Goal: Task Accomplishment & Management: Complete application form

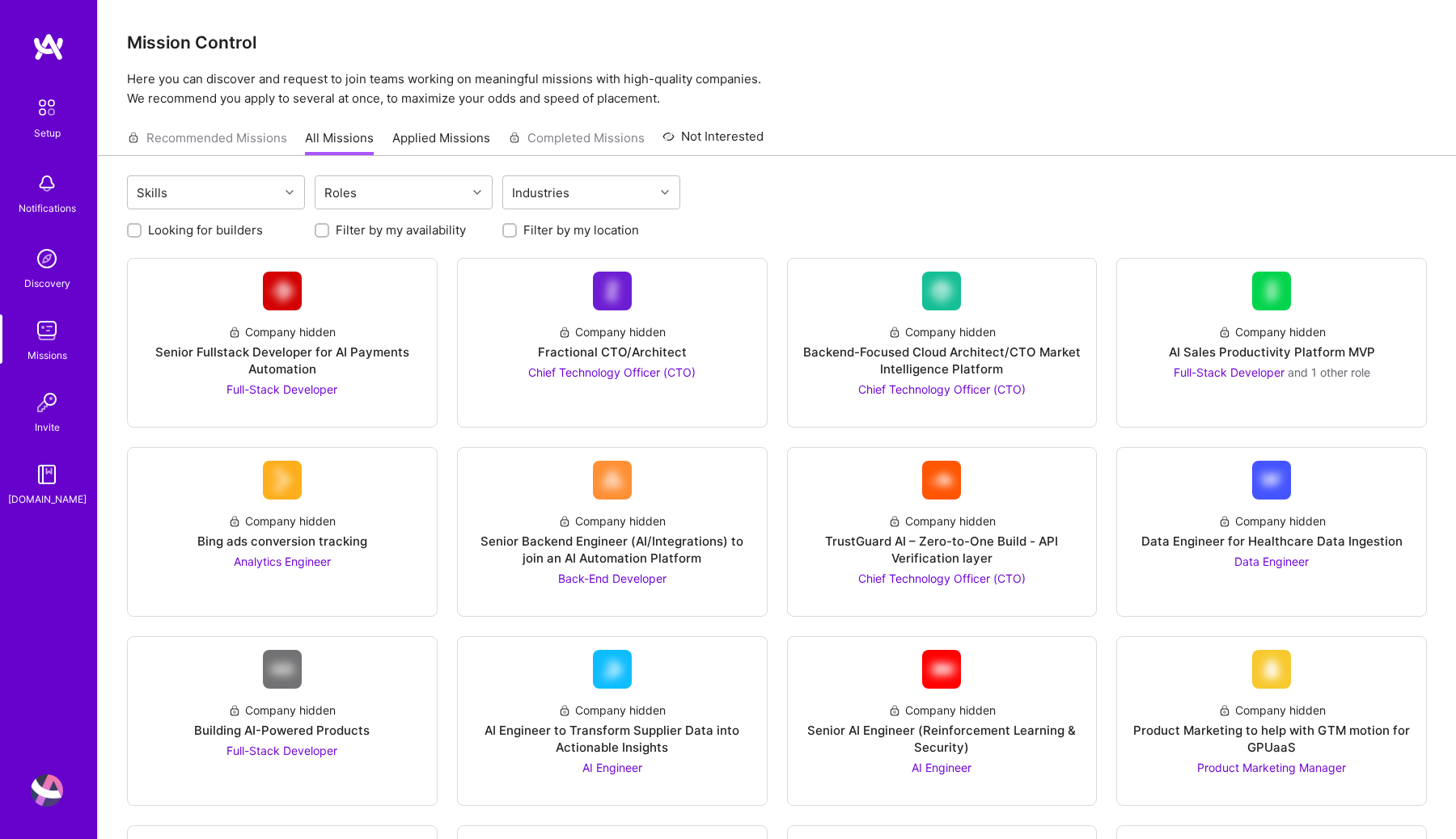
click at [51, 65] on div "Setup Notifications Discovery Missions Invite [DOMAIN_NAME]" at bounding box center [48, 392] width 97 height 719
click at [51, 39] on img at bounding box center [48, 47] width 32 height 29
click at [46, 486] on img at bounding box center [47, 474] width 32 height 32
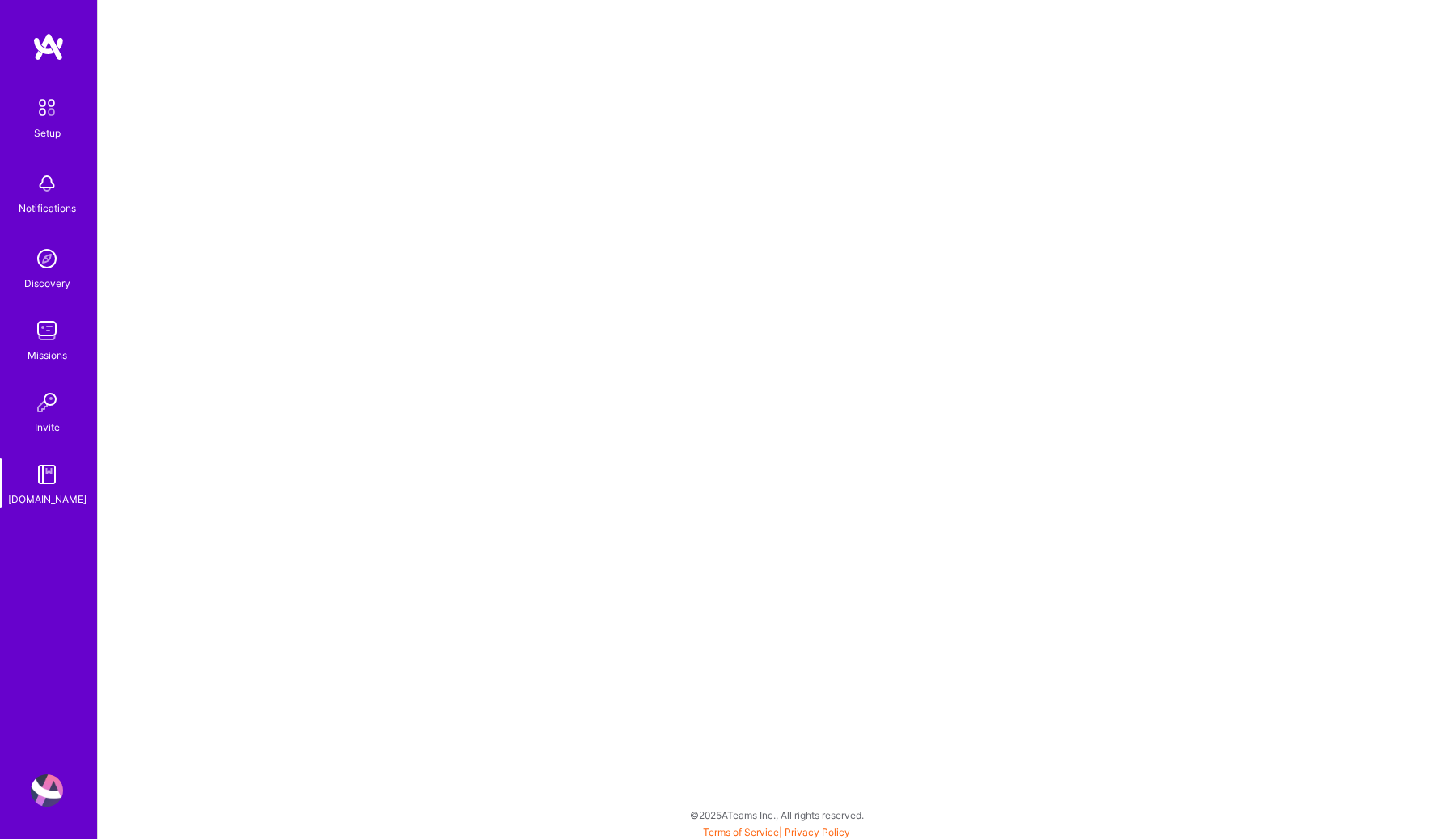
click at [49, 189] on img at bounding box center [47, 183] width 32 height 32
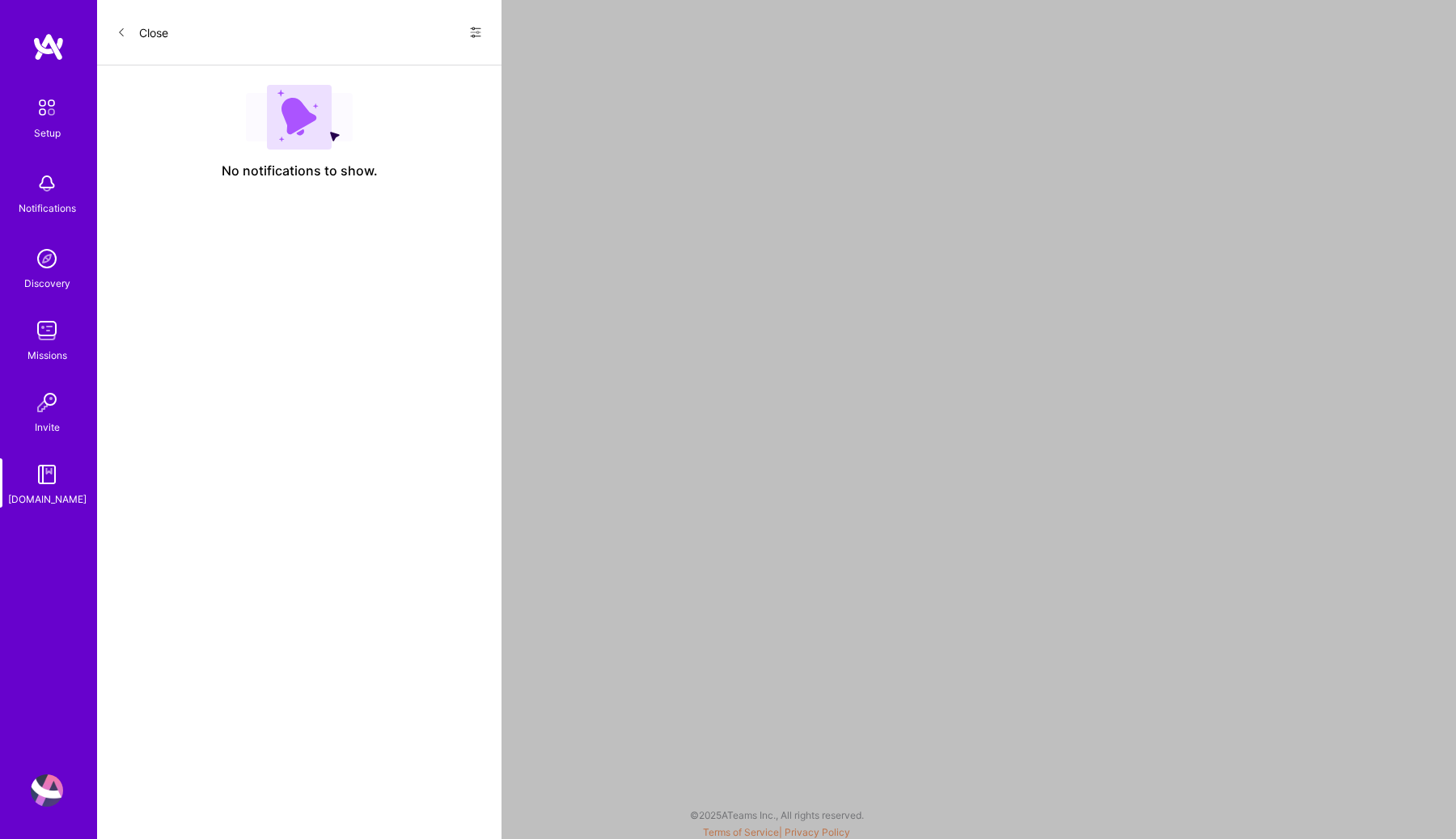
click at [56, 272] on img at bounding box center [47, 258] width 32 height 32
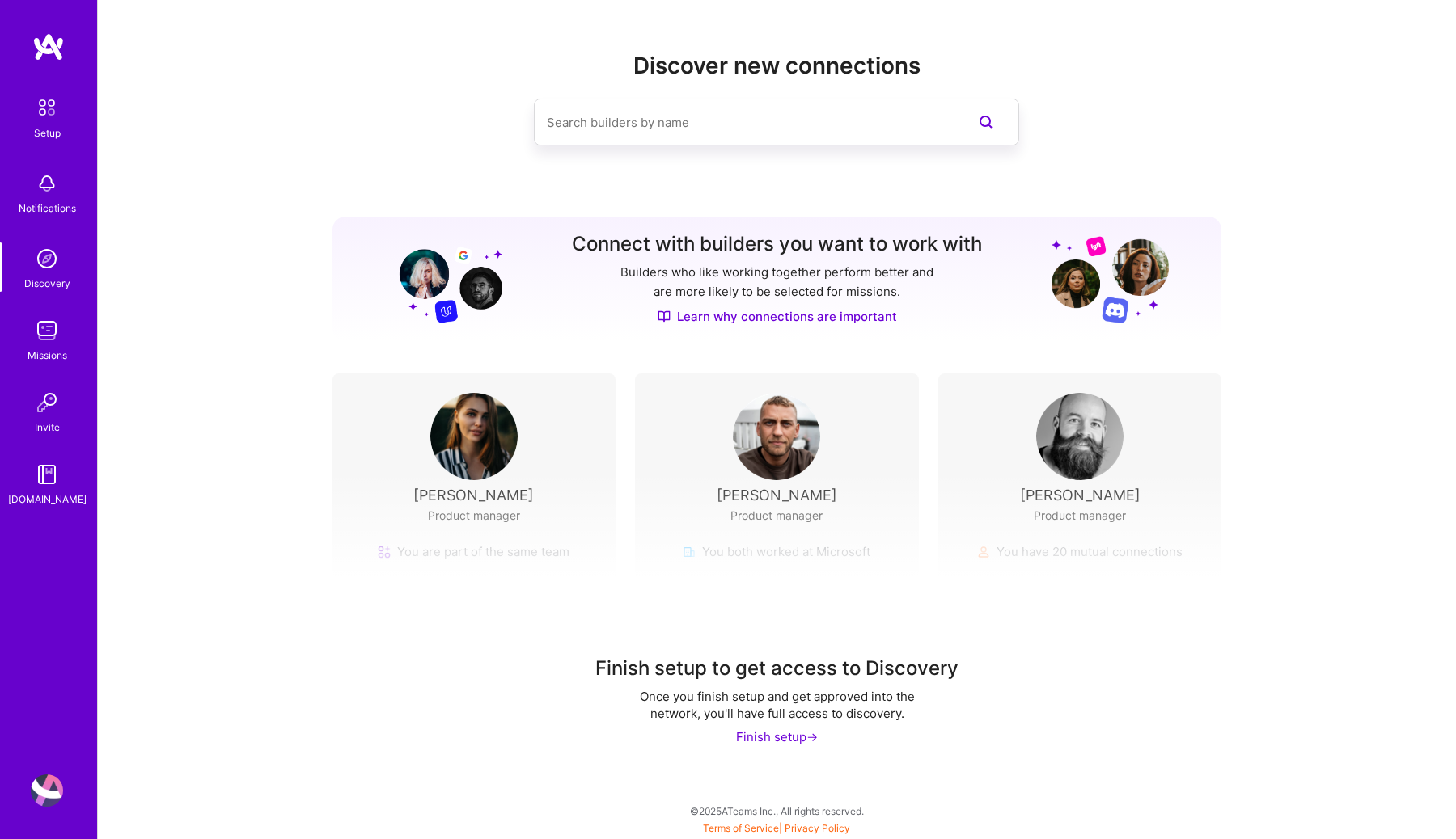
click at [60, 346] on div "Missions" at bounding box center [47, 355] width 40 height 17
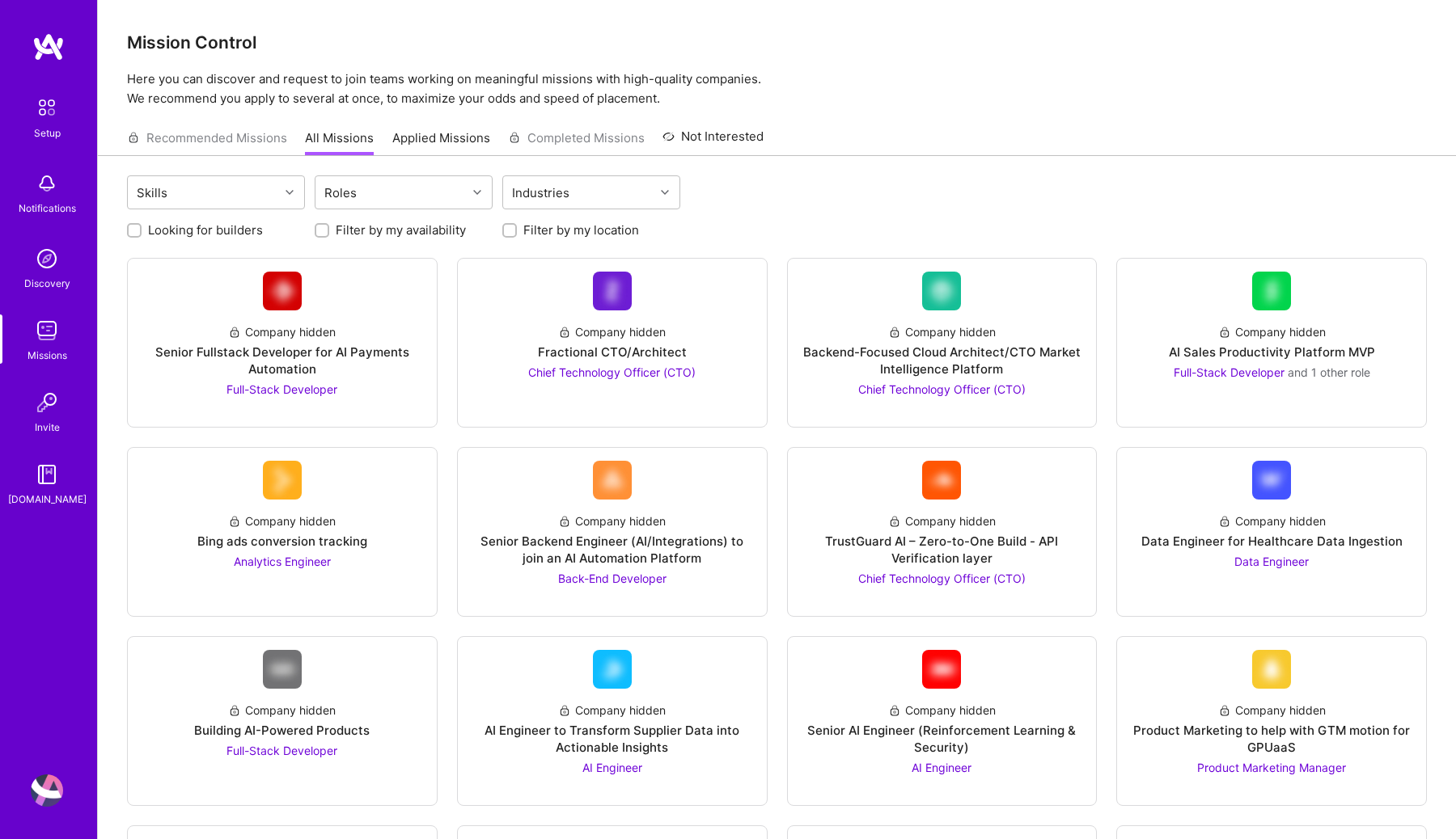
click at [57, 400] on img at bounding box center [47, 402] width 32 height 32
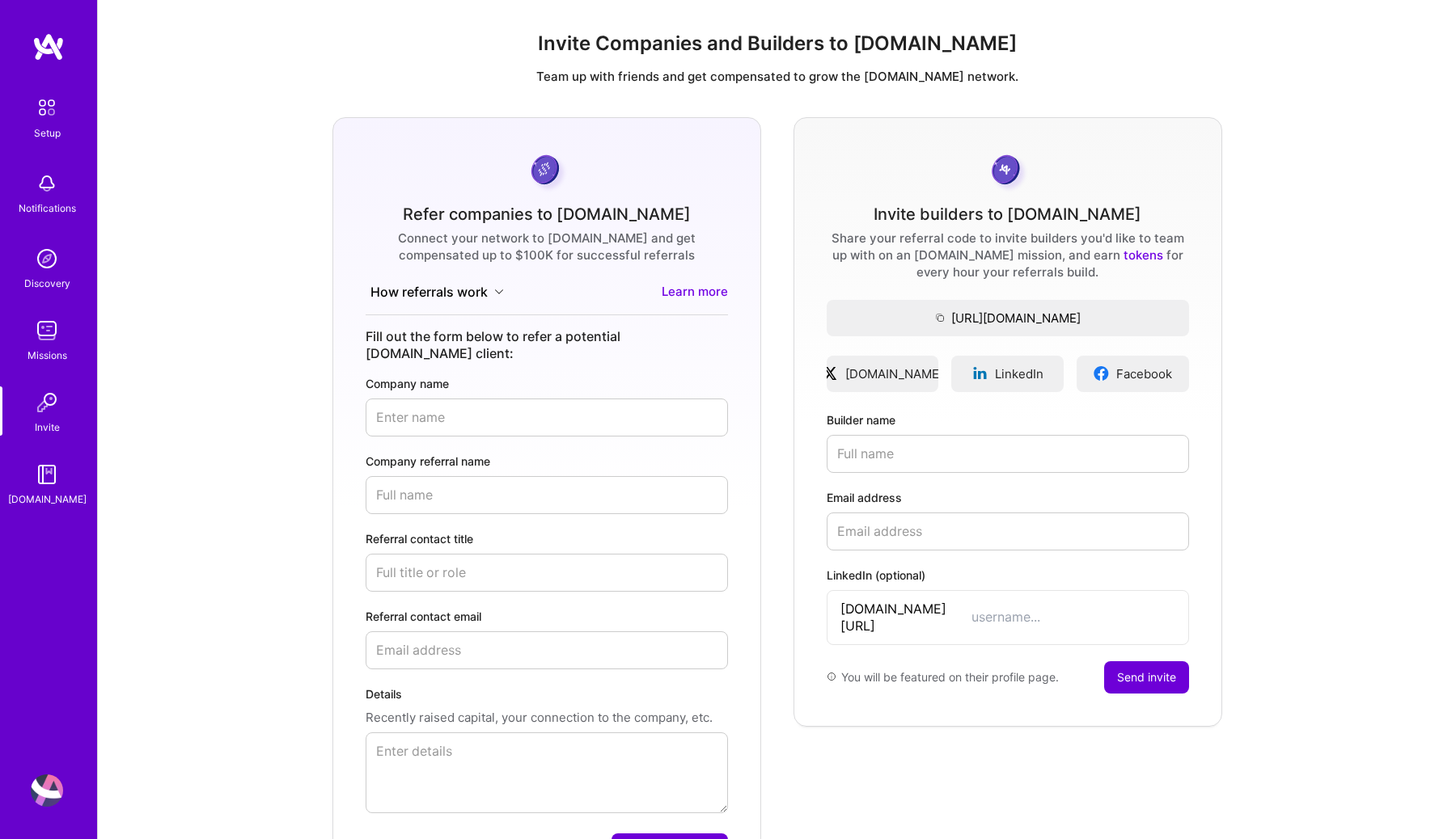
click at [47, 321] on img at bounding box center [47, 331] width 32 height 32
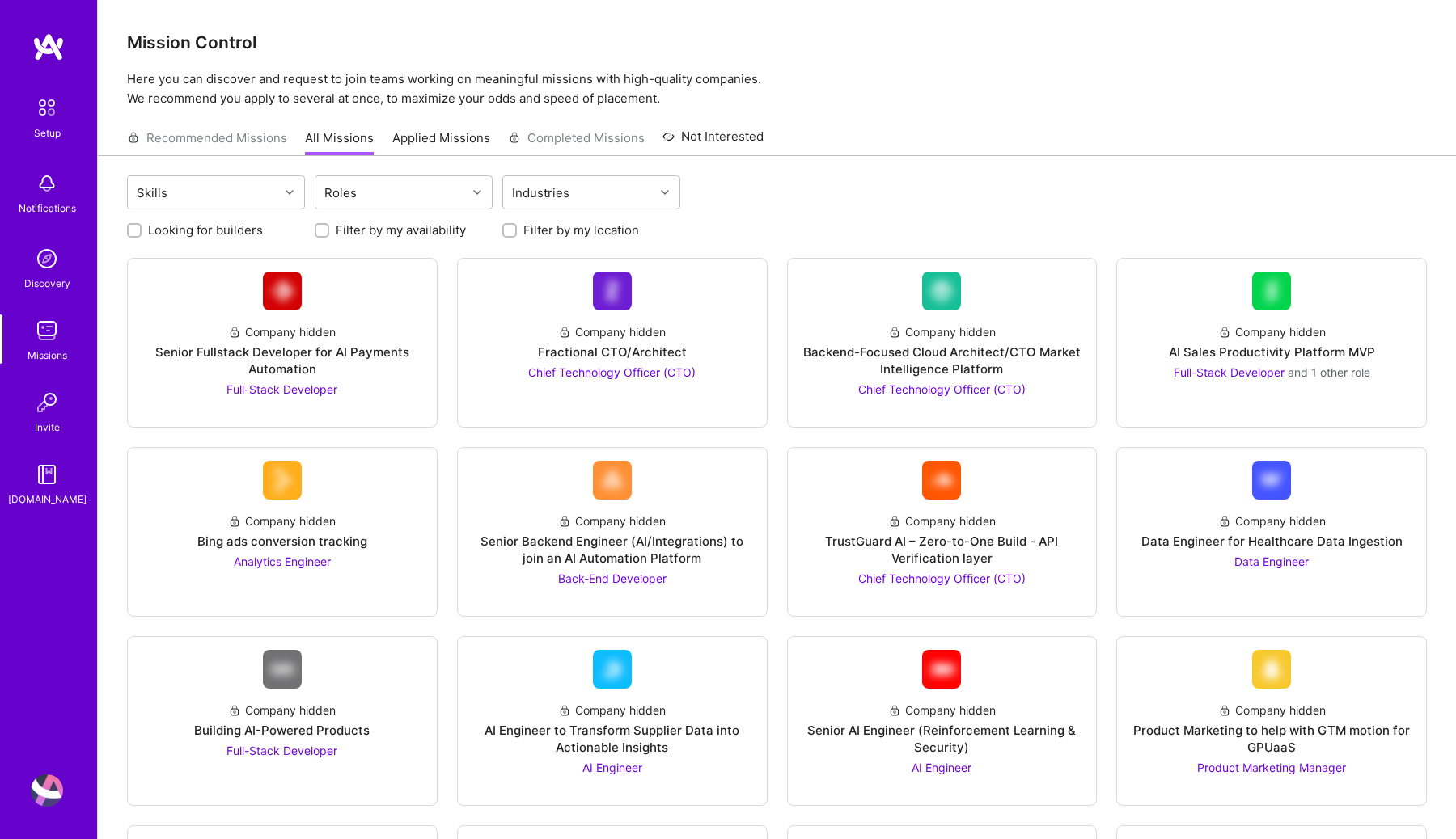
click at [48, 42] on img at bounding box center [48, 47] width 32 height 29
click at [48, 120] on img at bounding box center [47, 107] width 34 height 34
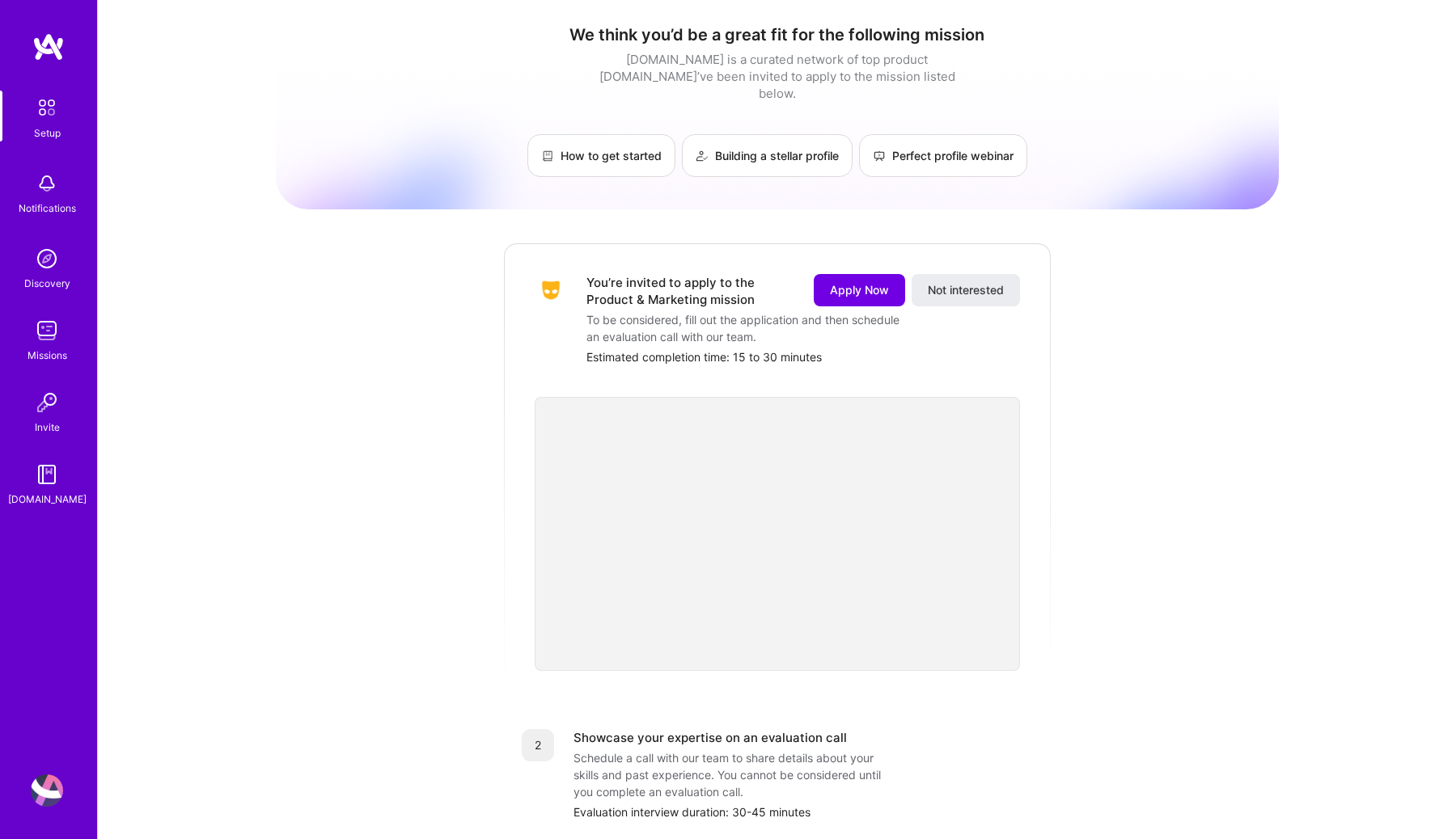
click at [37, 111] on img at bounding box center [47, 107] width 34 height 34
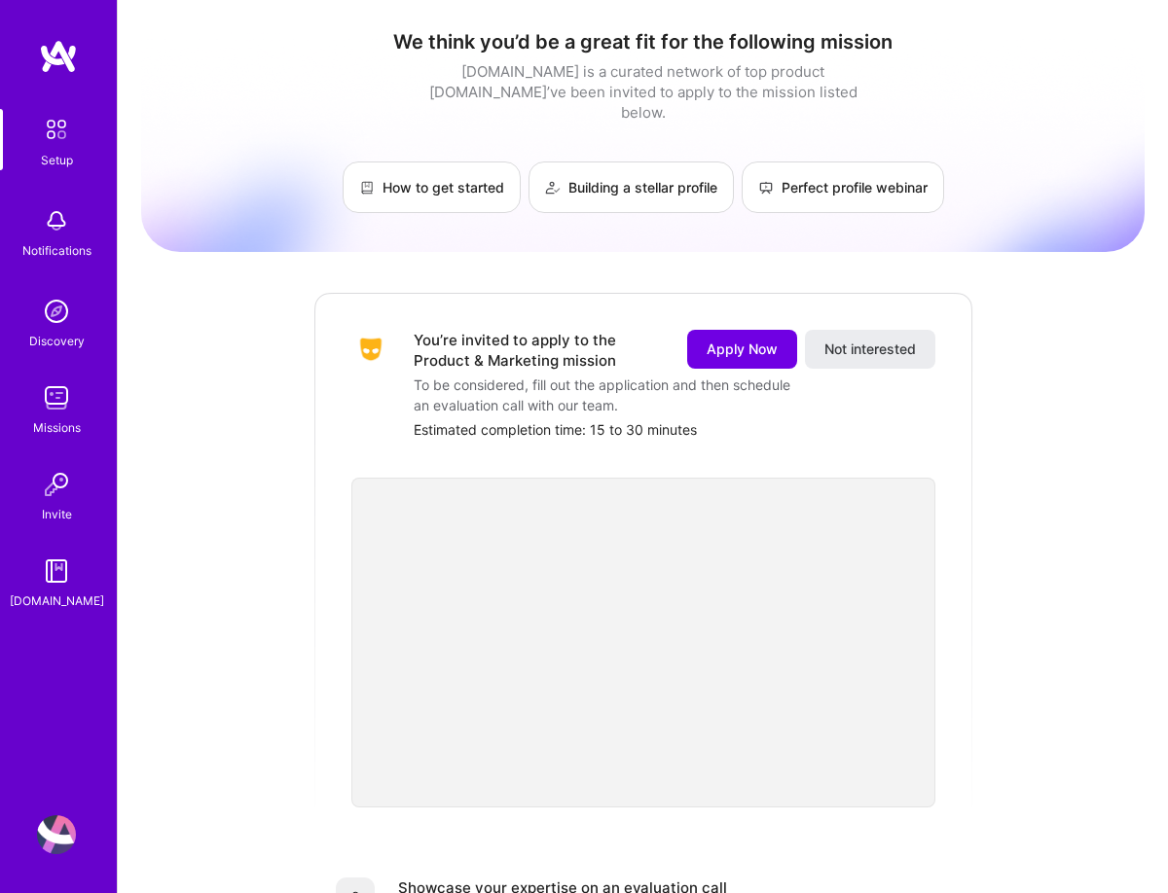
click at [54, 217] on img at bounding box center [56, 220] width 39 height 39
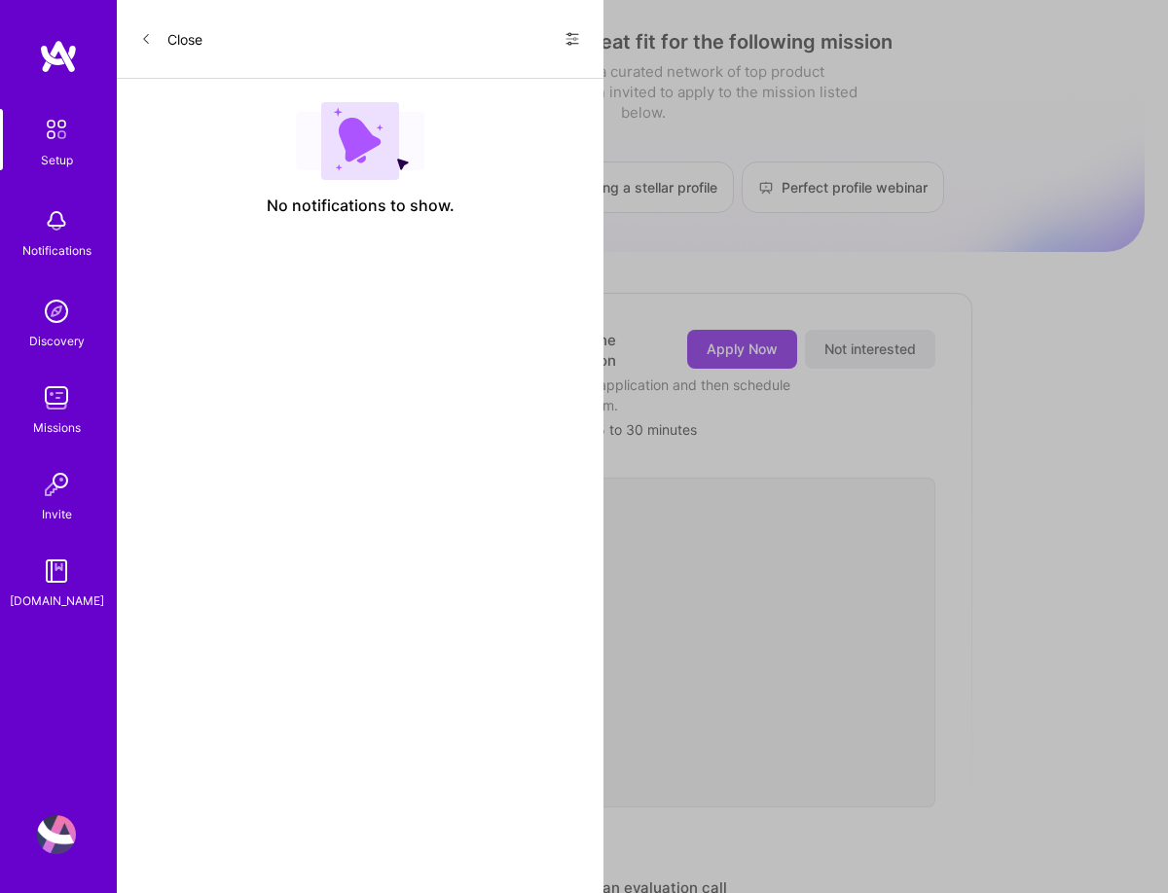
click at [55, 408] on img at bounding box center [56, 398] width 39 height 39
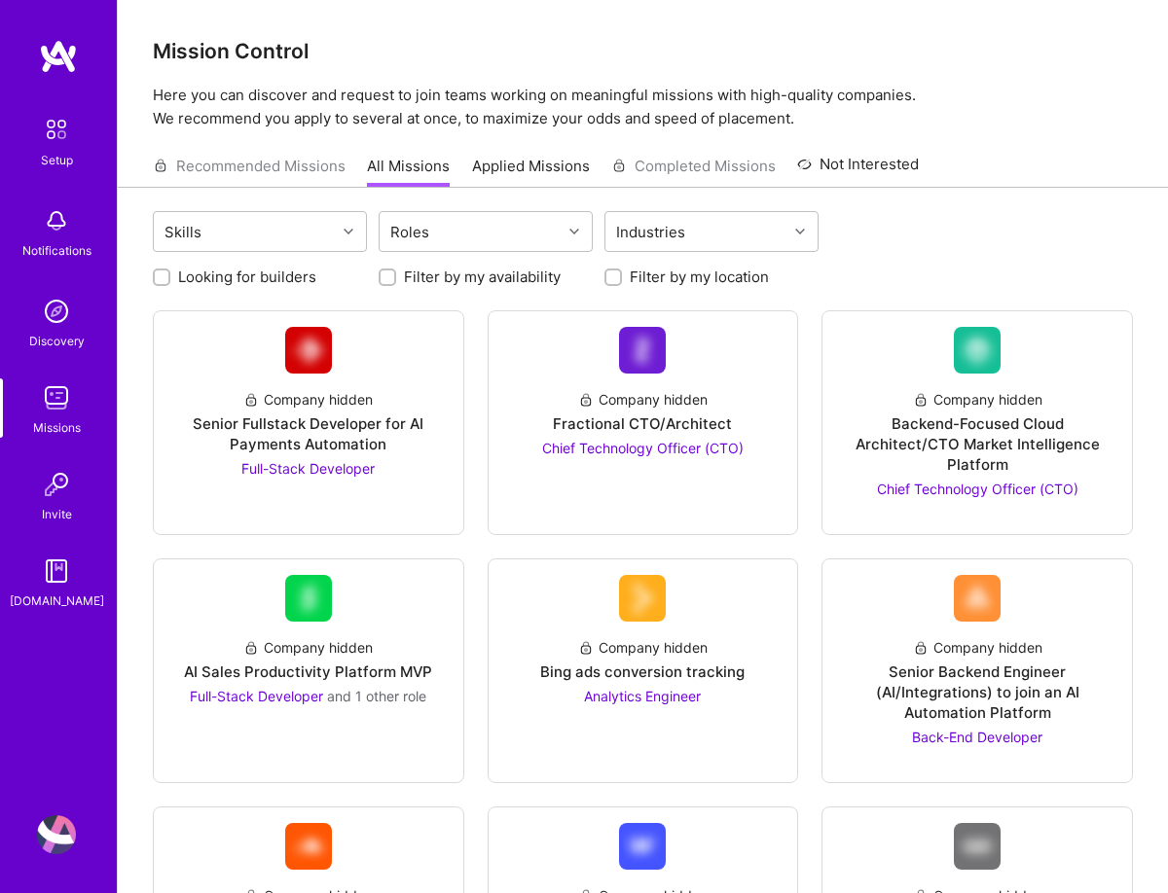
click at [59, 160] on div "Setup" at bounding box center [57, 160] width 32 height 20
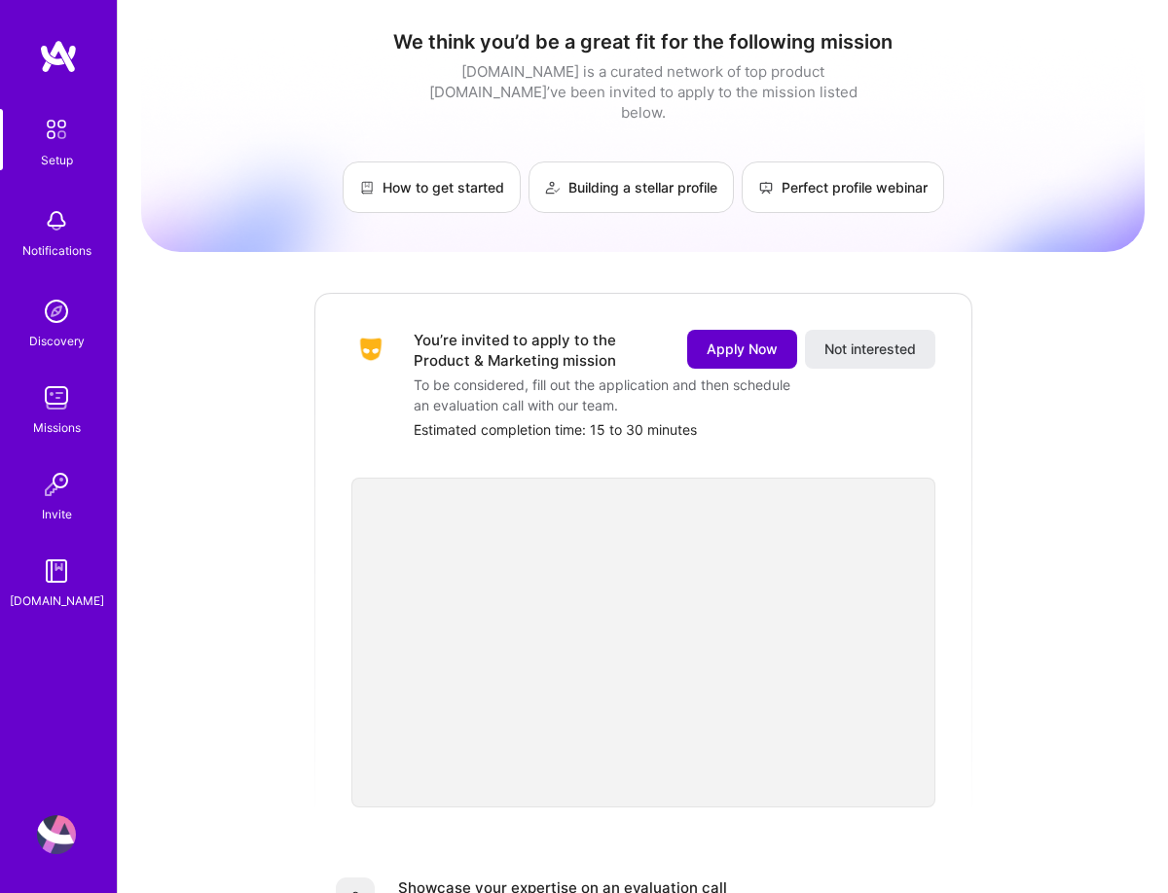
click at [743, 340] on span "Apply Now" at bounding box center [742, 349] width 71 height 19
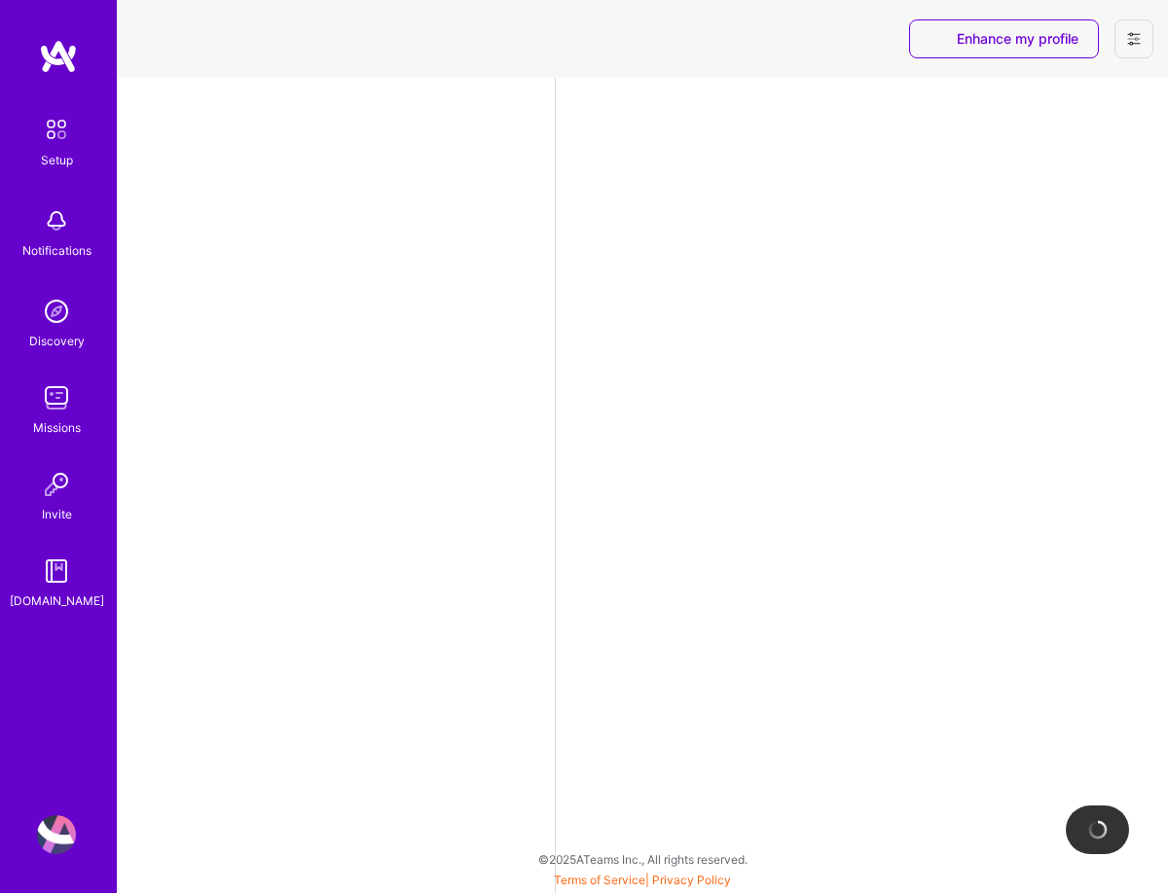
select select "US"
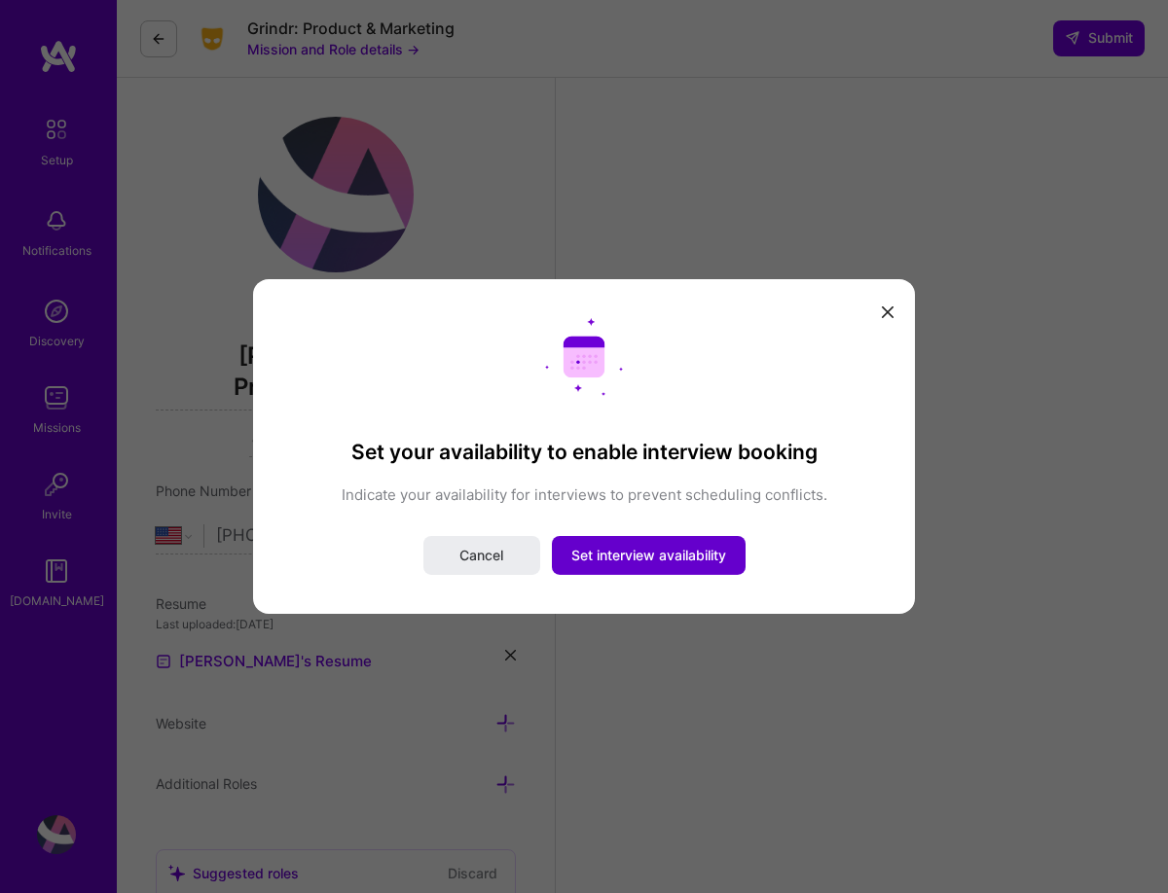
click at [678, 562] on span "Set interview availability" at bounding box center [648, 555] width 155 height 19
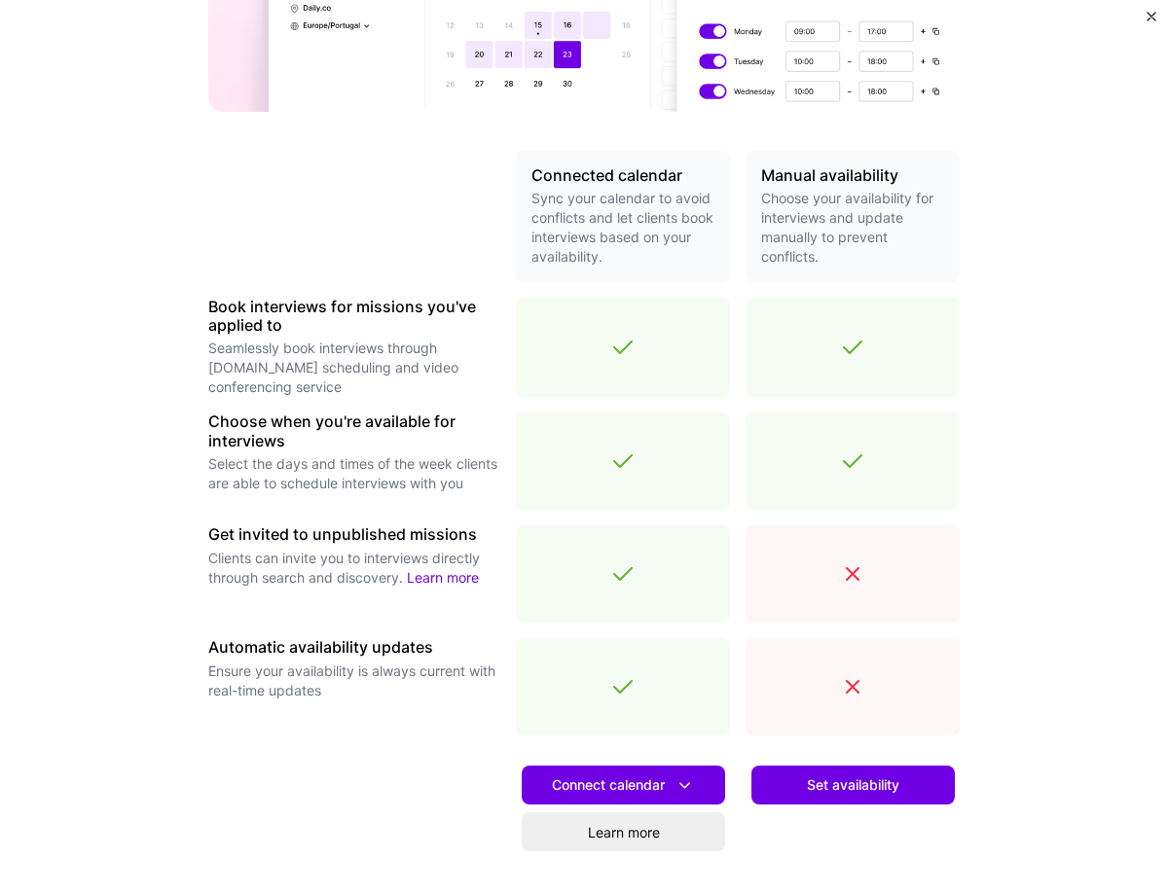
scroll to position [333, 0]
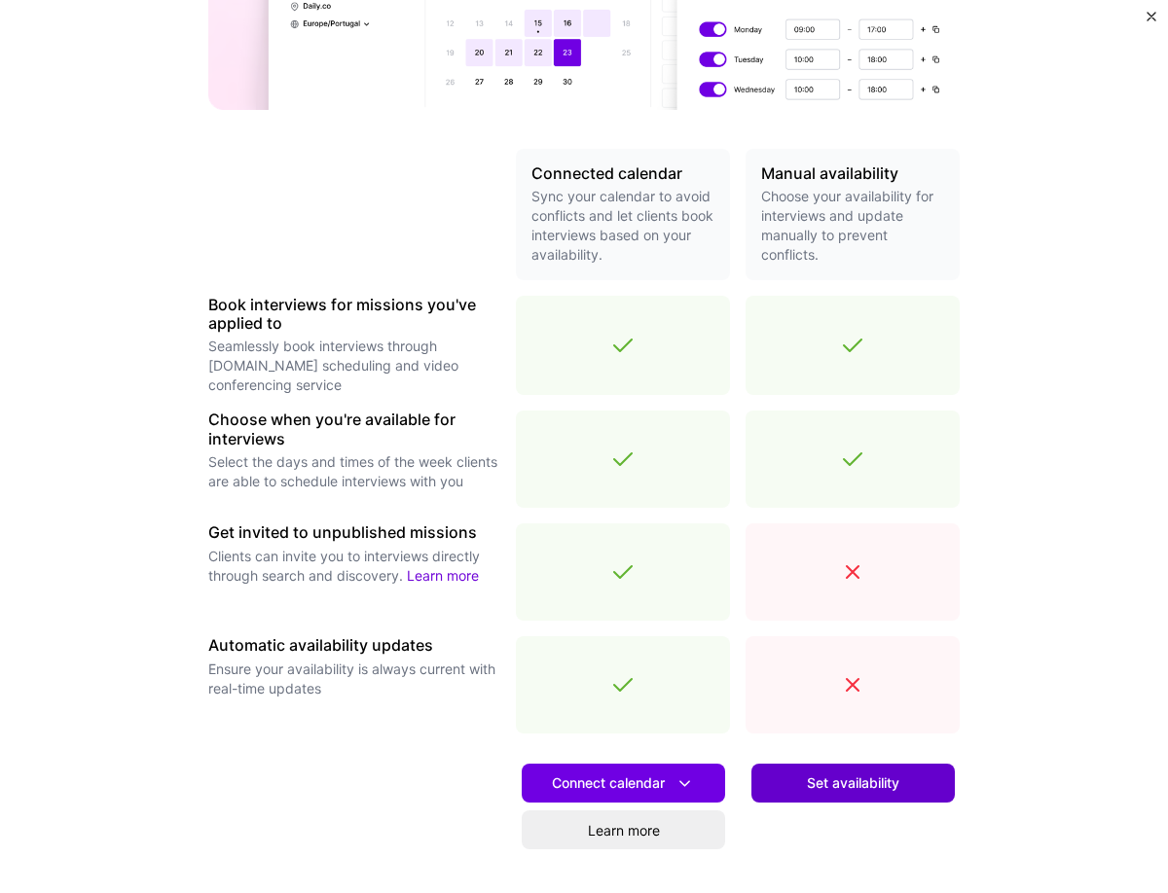
click at [845, 784] on span "Set availability" at bounding box center [853, 783] width 92 height 19
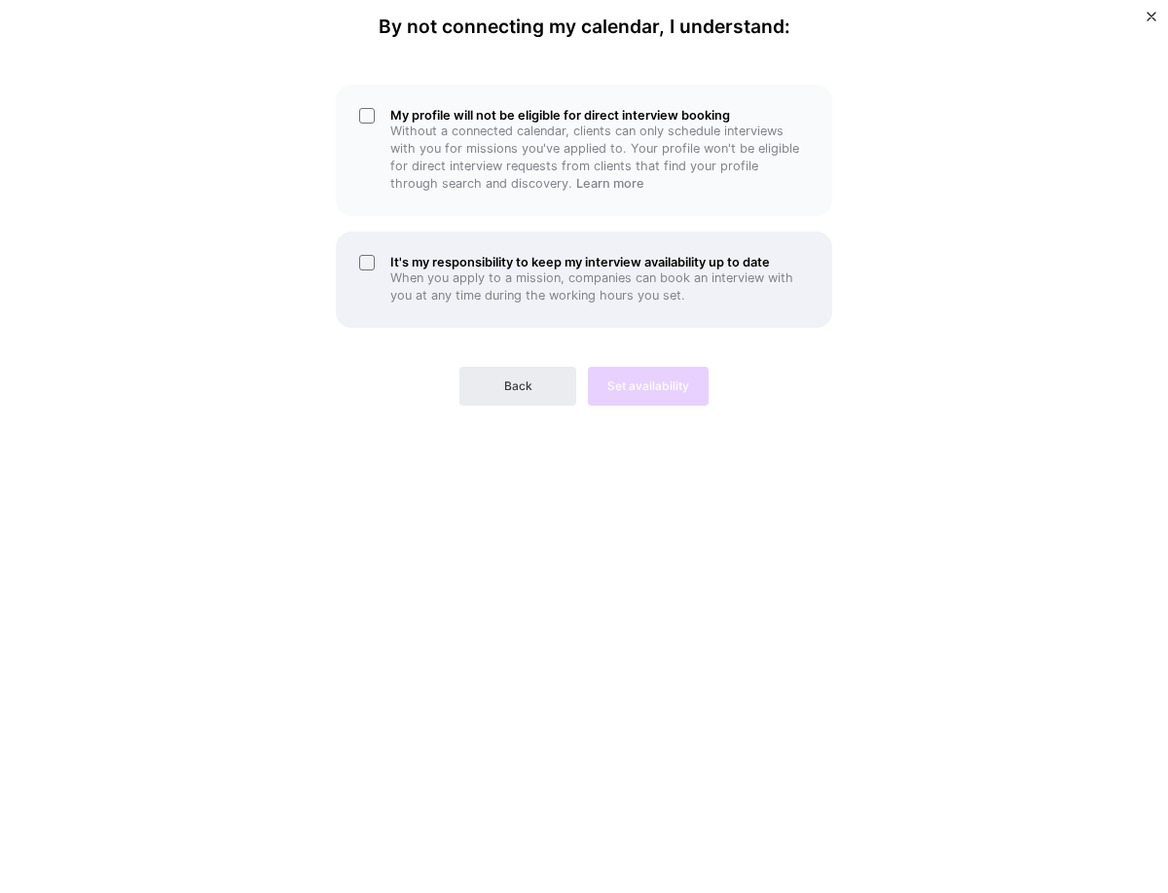
click at [435, 272] on p "When you apply to a mission, companies can book an interview with you at any ti…" at bounding box center [599, 287] width 418 height 35
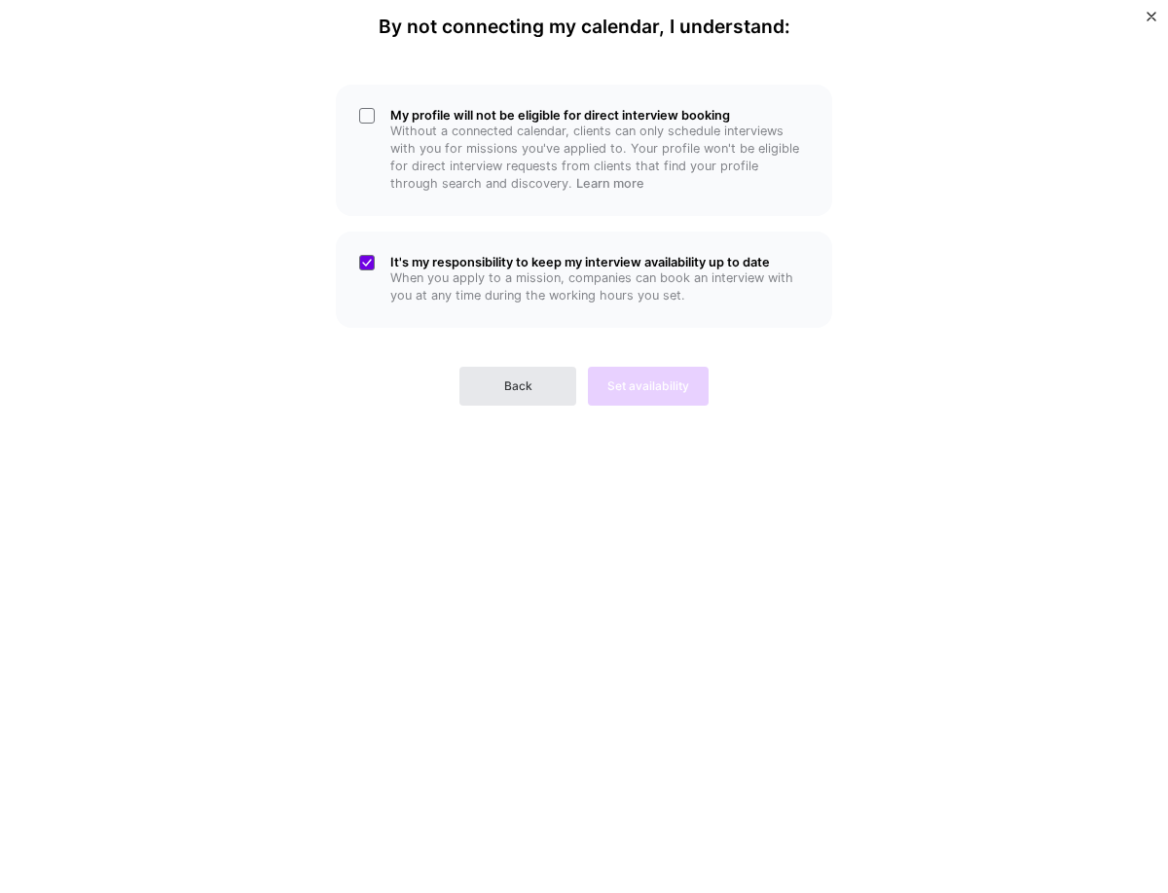
click at [544, 389] on button "Back" at bounding box center [517, 386] width 117 height 39
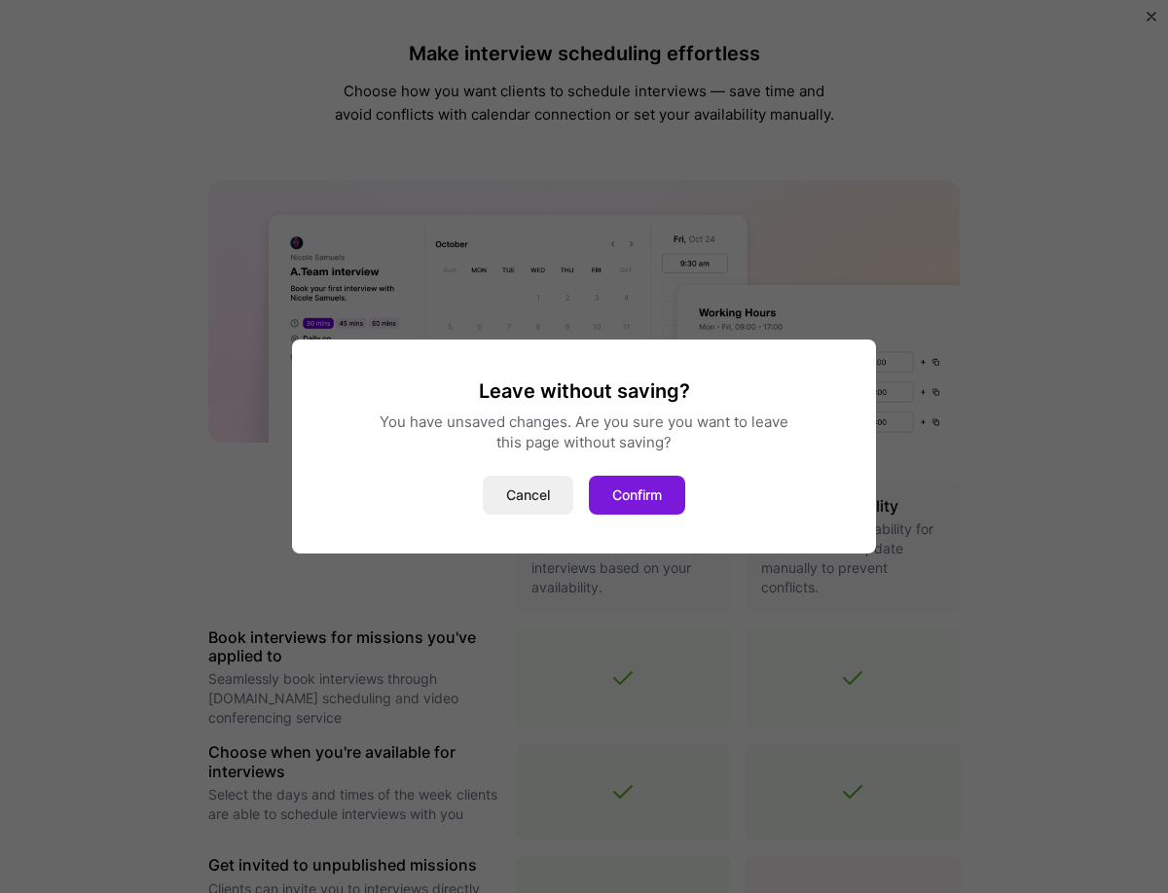
click at [627, 495] on button "Confirm" at bounding box center [637, 495] width 96 height 39
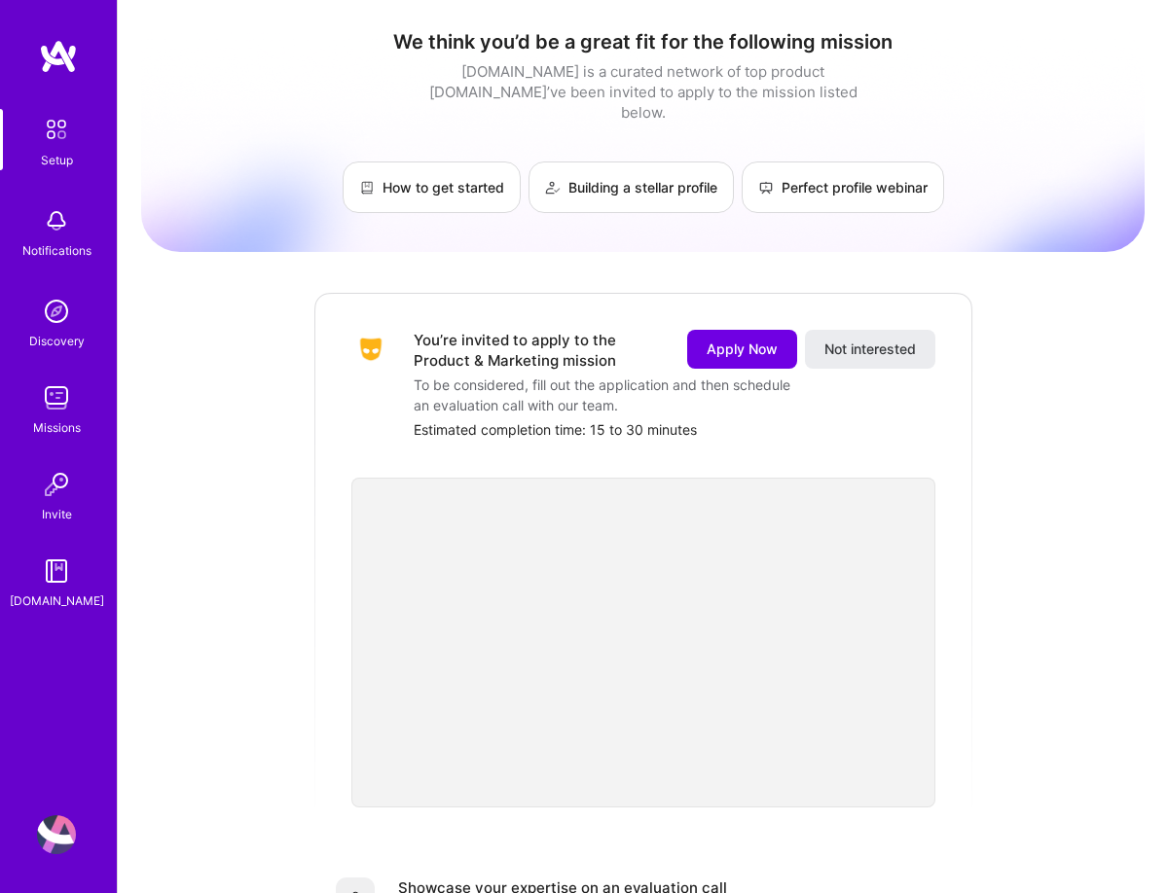
click at [74, 229] on img at bounding box center [56, 220] width 39 height 39
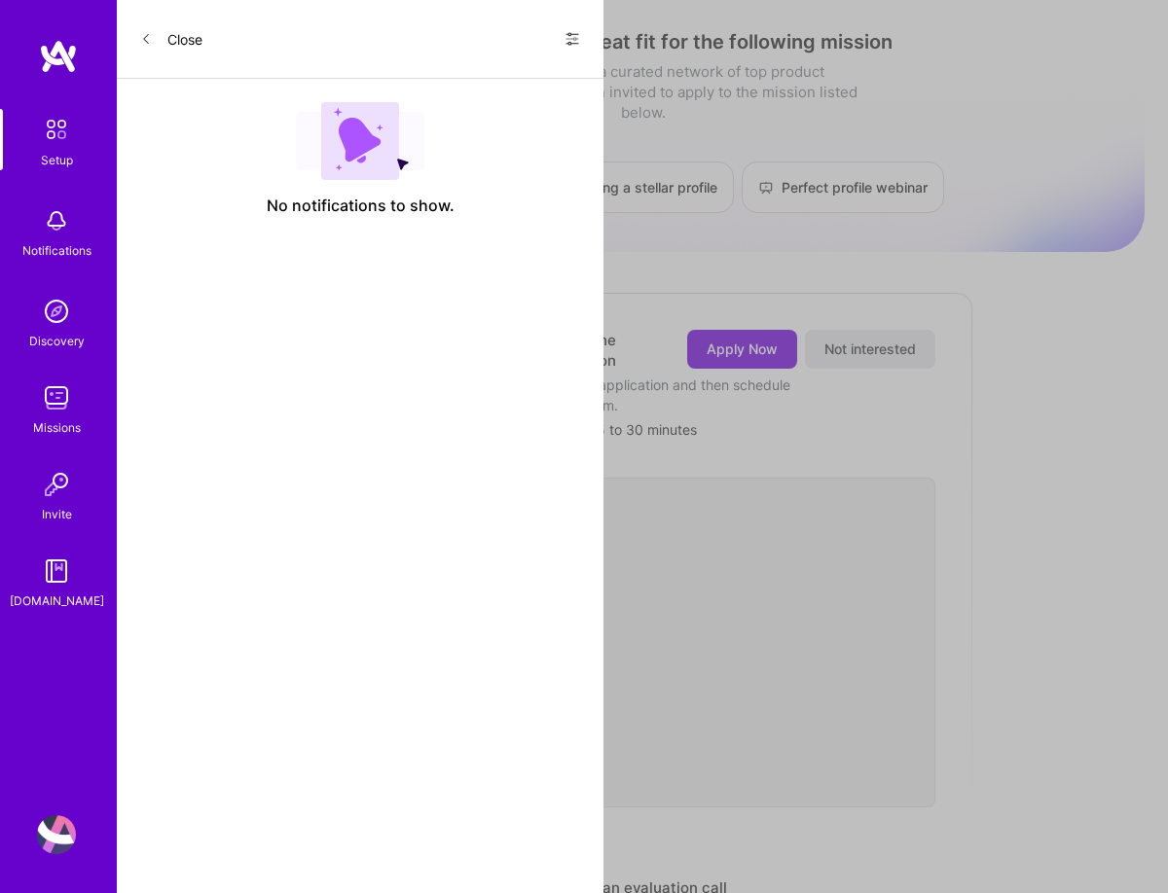
click at [50, 341] on div "Discovery" at bounding box center [56, 341] width 55 height 20
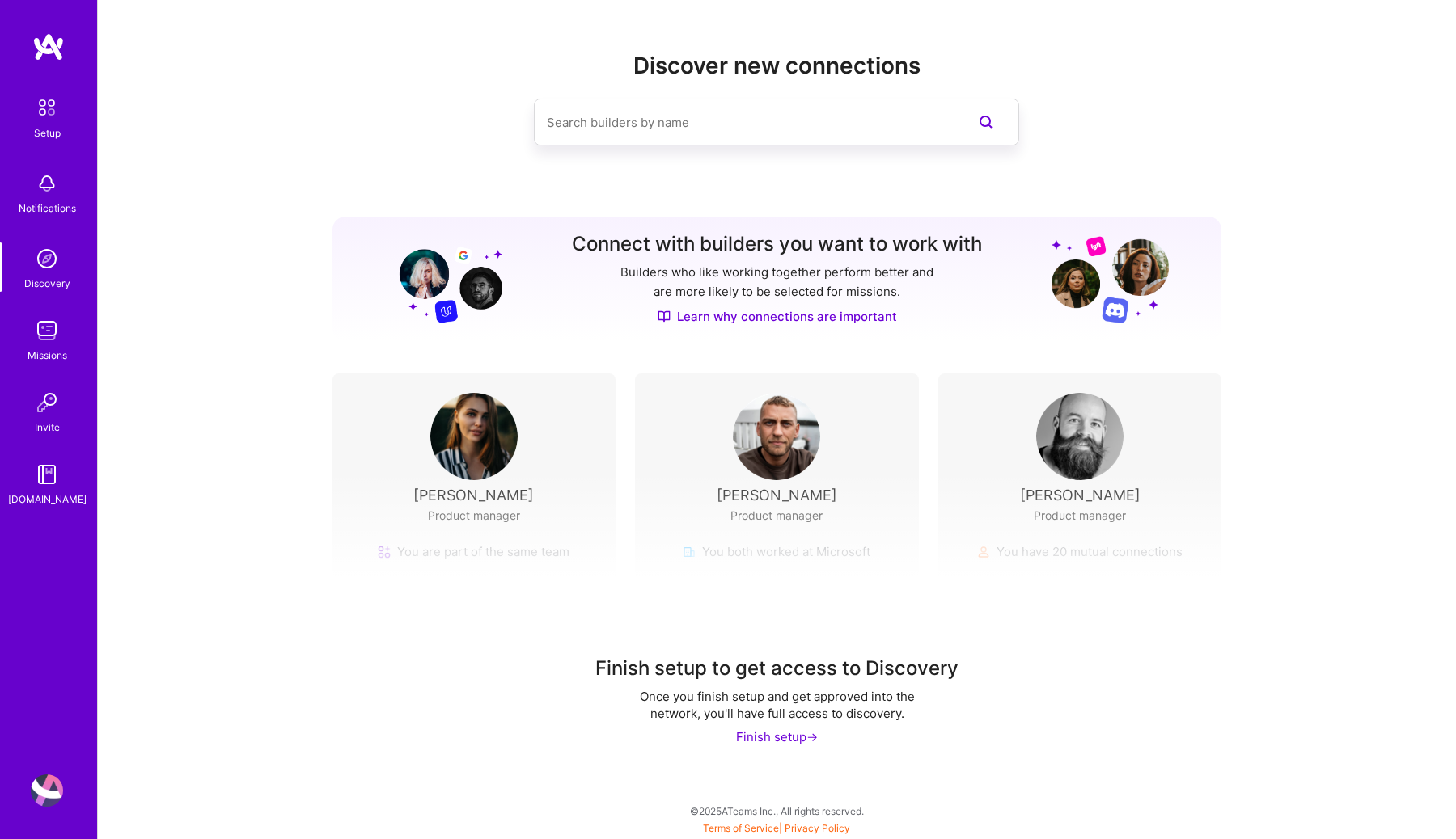
click at [62, 266] on img at bounding box center [47, 258] width 32 height 32
click at [45, 351] on div "Missions" at bounding box center [47, 355] width 40 height 17
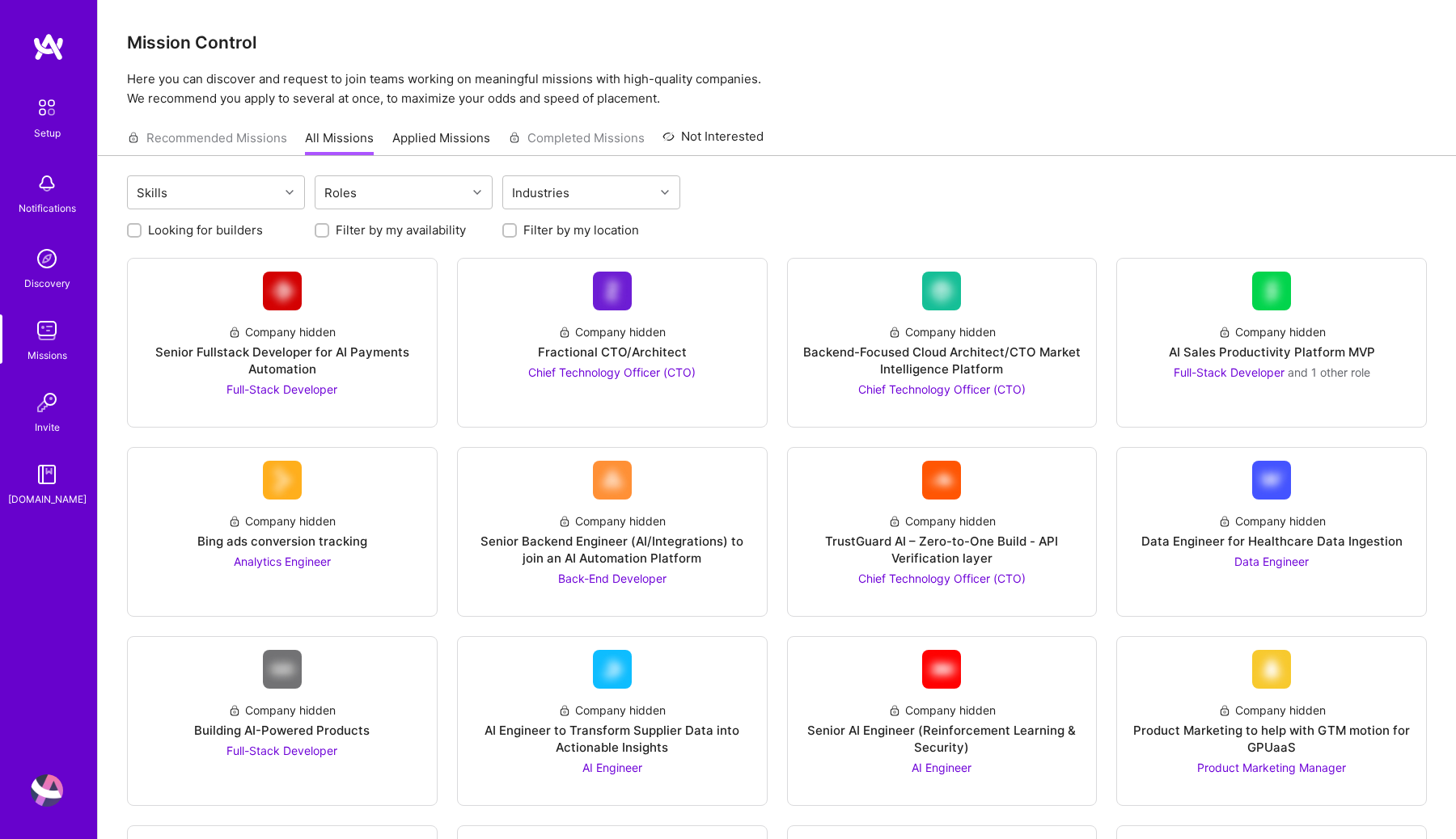
click at [57, 410] on img at bounding box center [47, 402] width 32 height 32
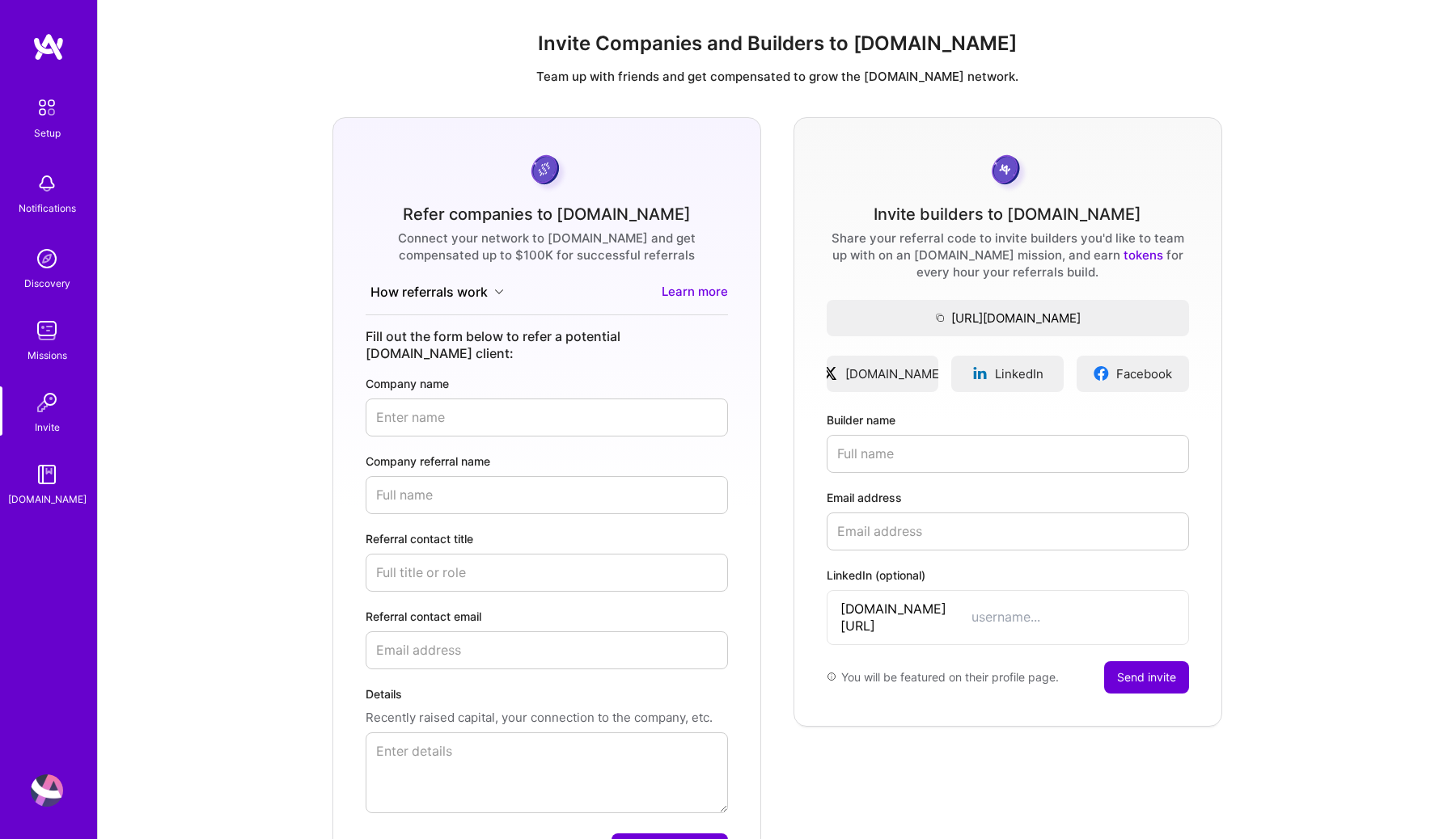
click at [51, 357] on div "Missions" at bounding box center [47, 355] width 40 height 17
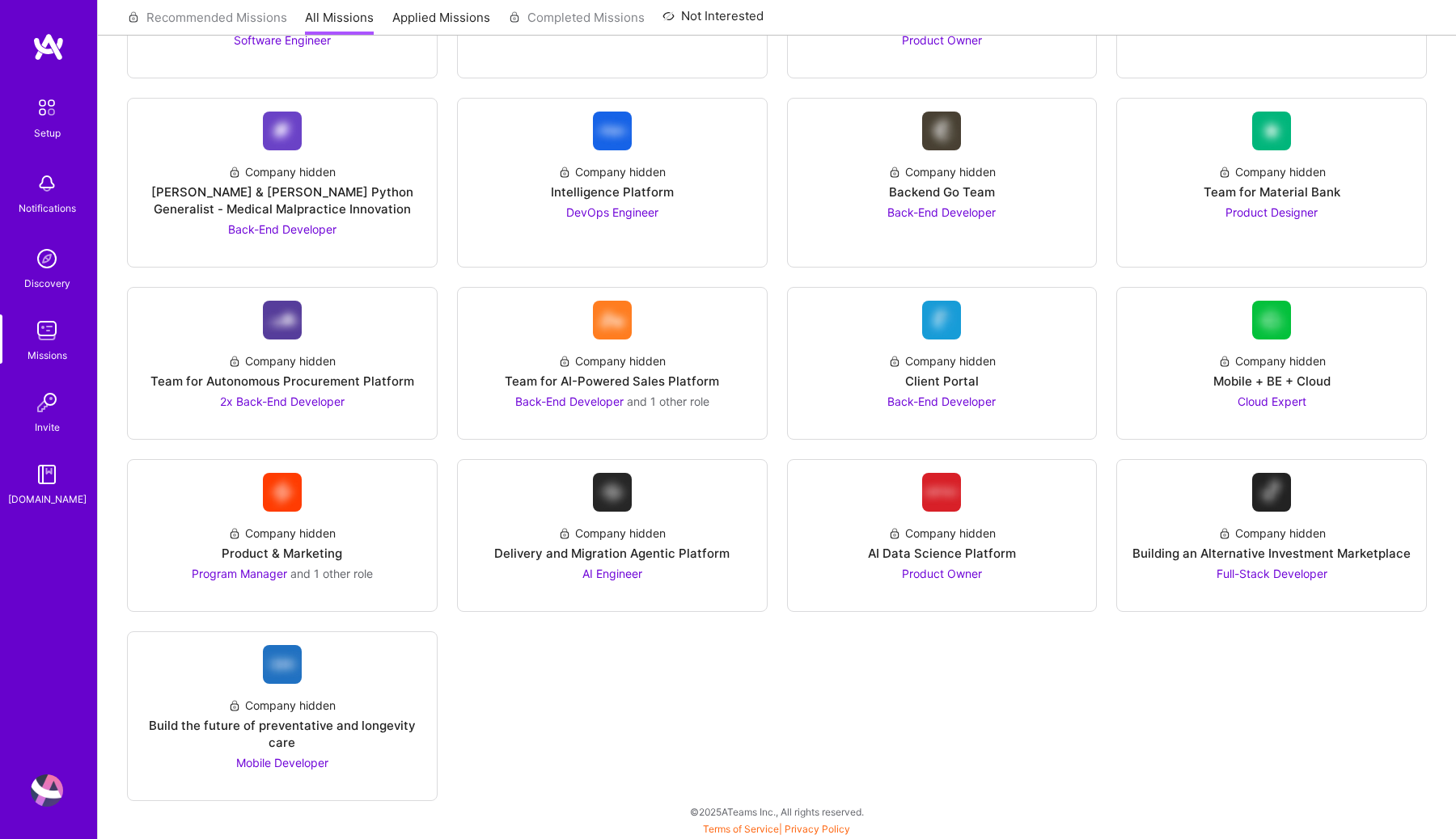
scroll to position [2035, 0]
click at [307, 564] on div "Program Manager and 1 other role" at bounding box center [283, 572] width 181 height 17
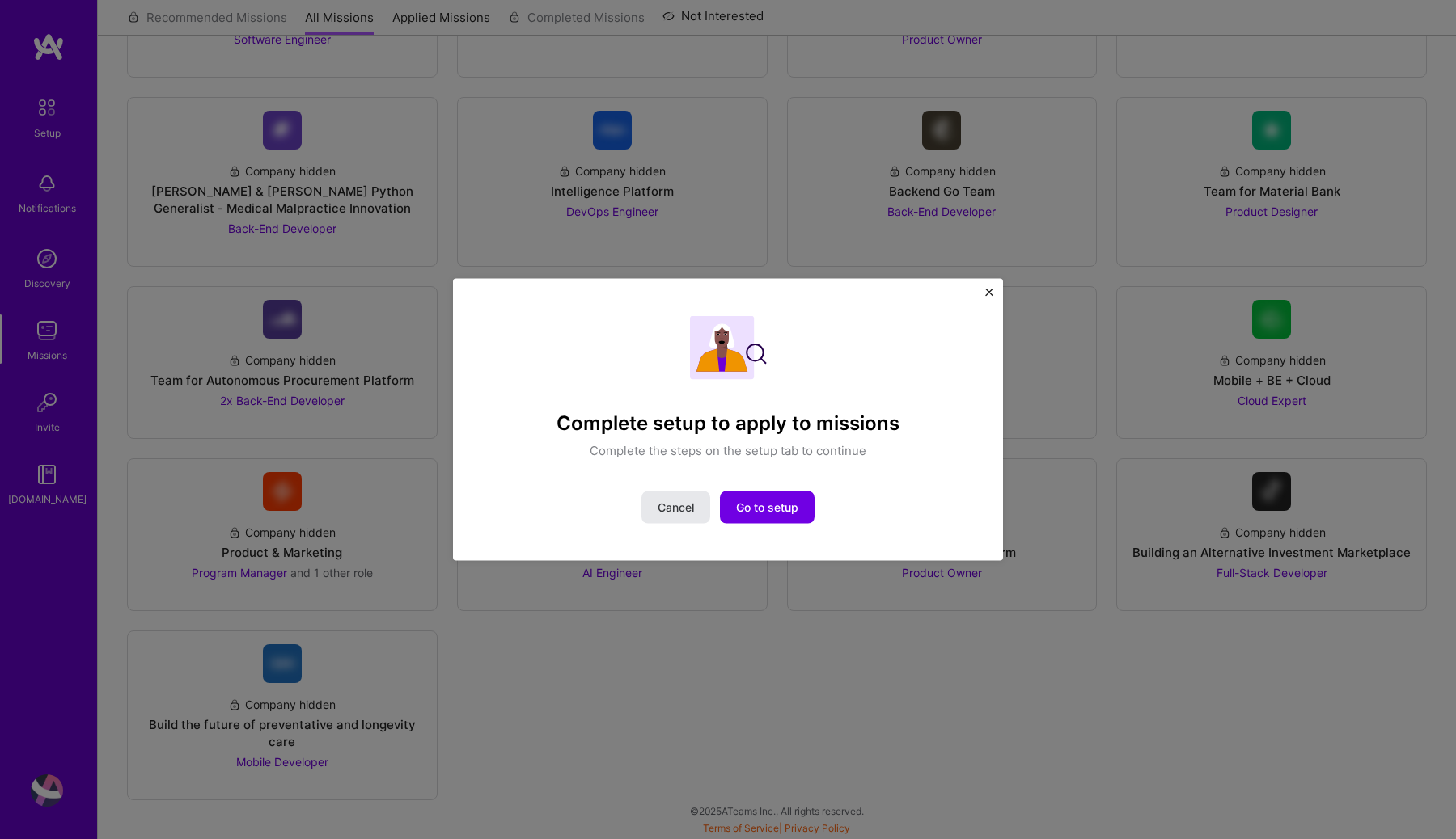
click at [703, 510] on button "Cancel" at bounding box center [676, 507] width 69 height 32
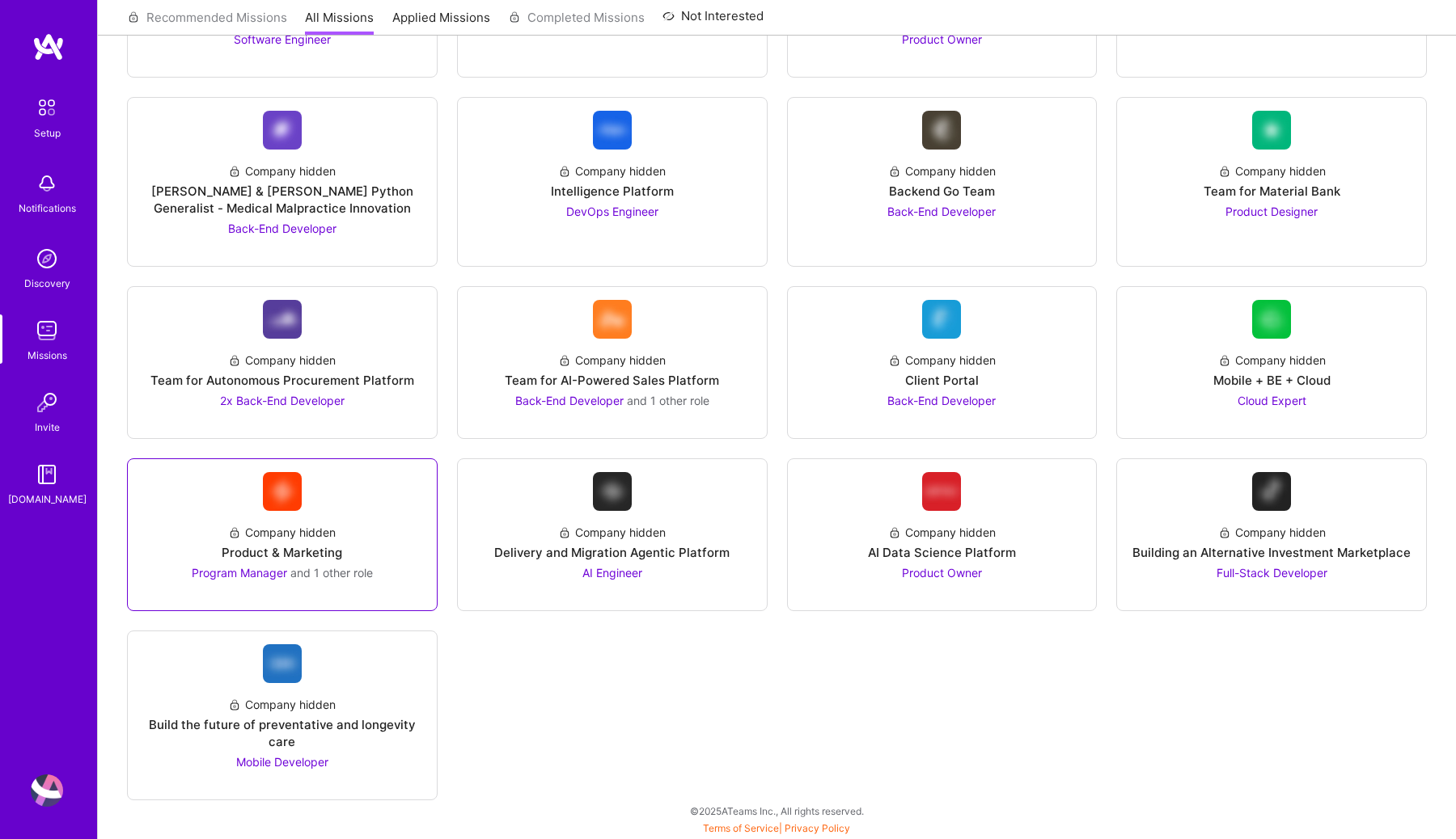
click at [285, 541] on div "Company hidden Product & Marketing Program Manager and 1 other role" at bounding box center [282, 546] width 283 height 71
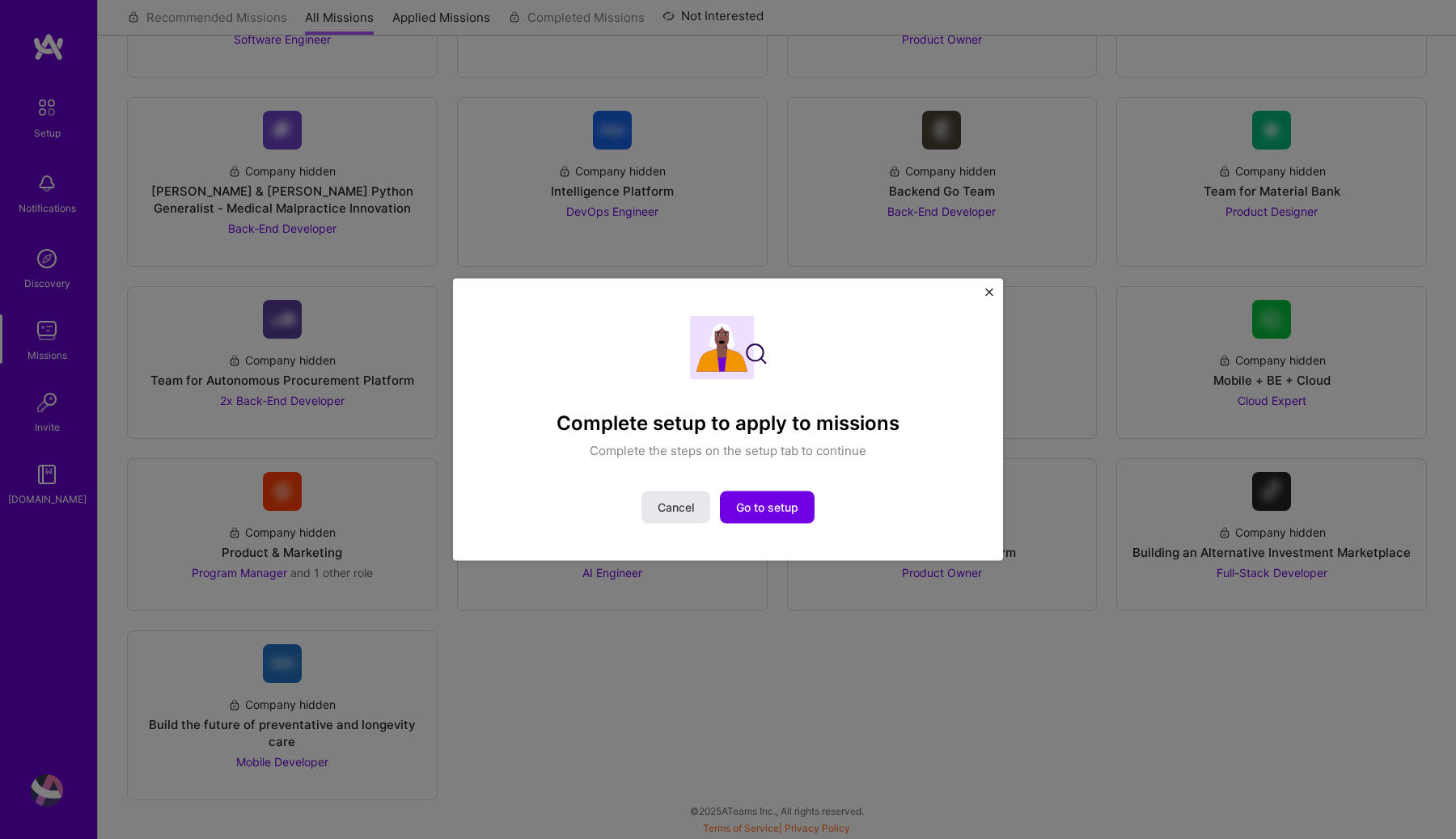
click at [663, 504] on span "Cancel" at bounding box center [676, 506] width 37 height 16
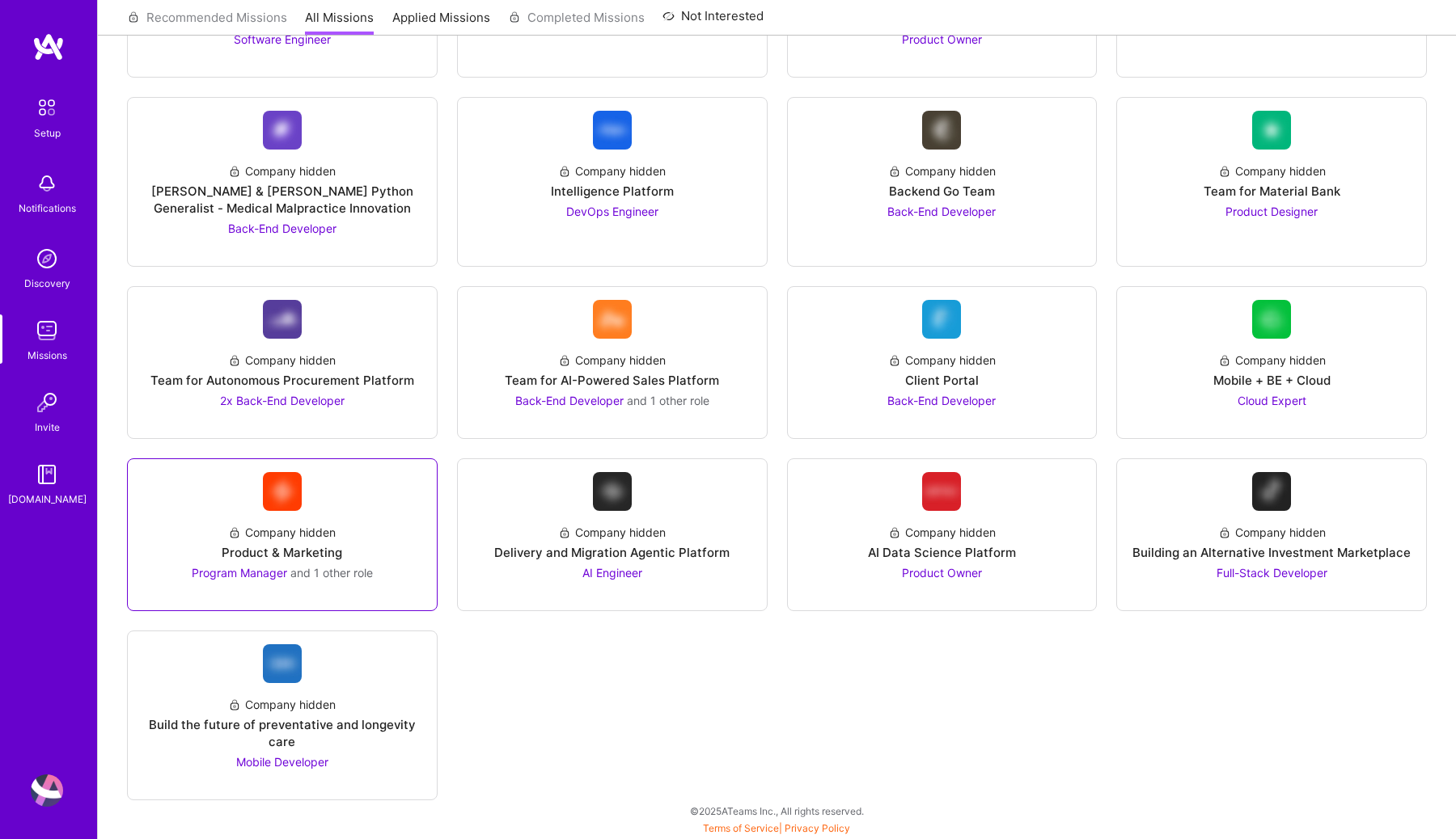
click at [306, 556] on div "Product & Marketing" at bounding box center [282, 552] width 121 height 17
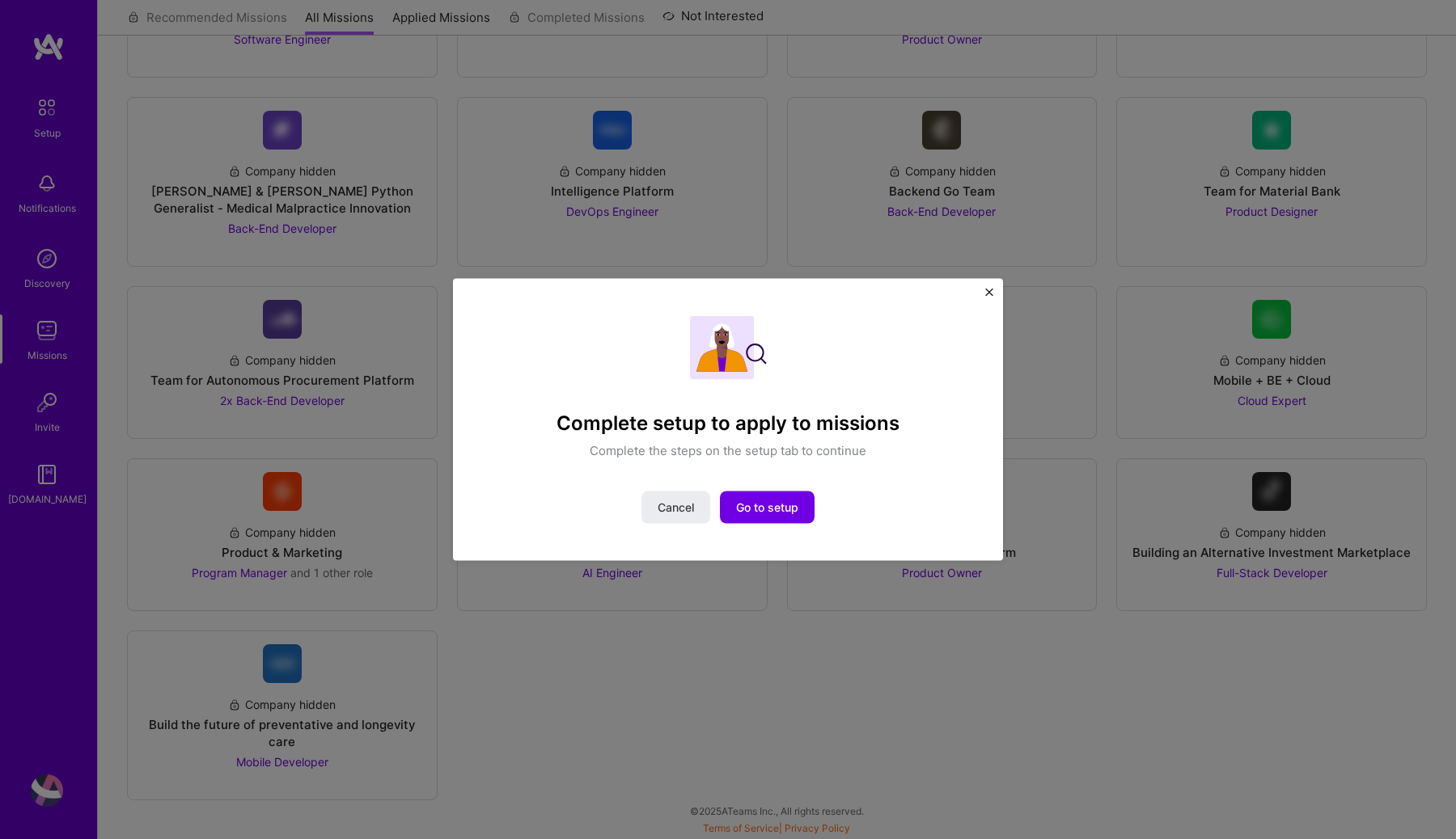
click at [711, 503] on div "Cancel Go to setup" at bounding box center [728, 507] width 475 height 32
click at [706, 505] on button "Cancel" at bounding box center [676, 507] width 69 height 32
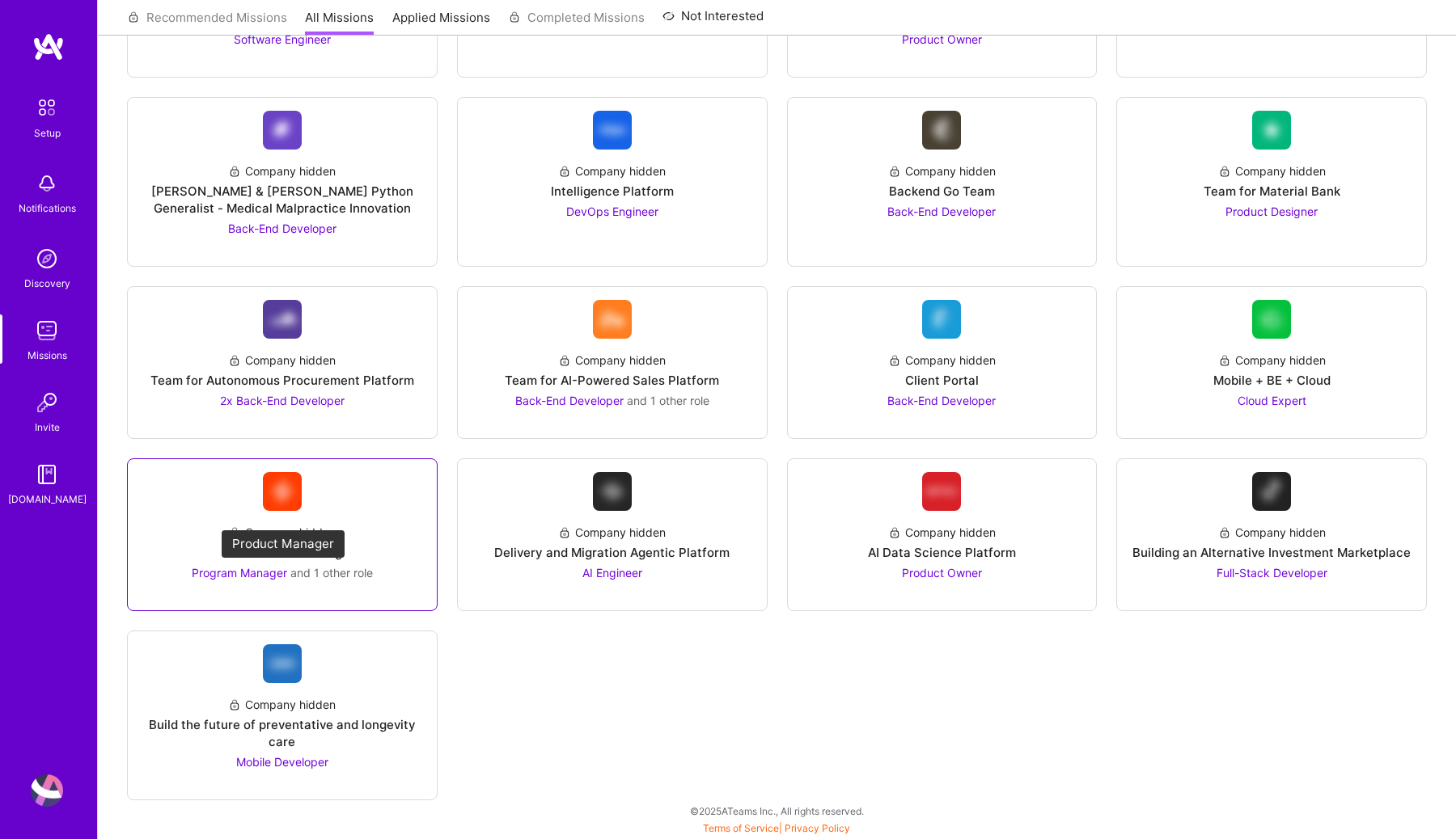
click at [260, 575] on span "Program Manager" at bounding box center [239, 572] width 96 height 14
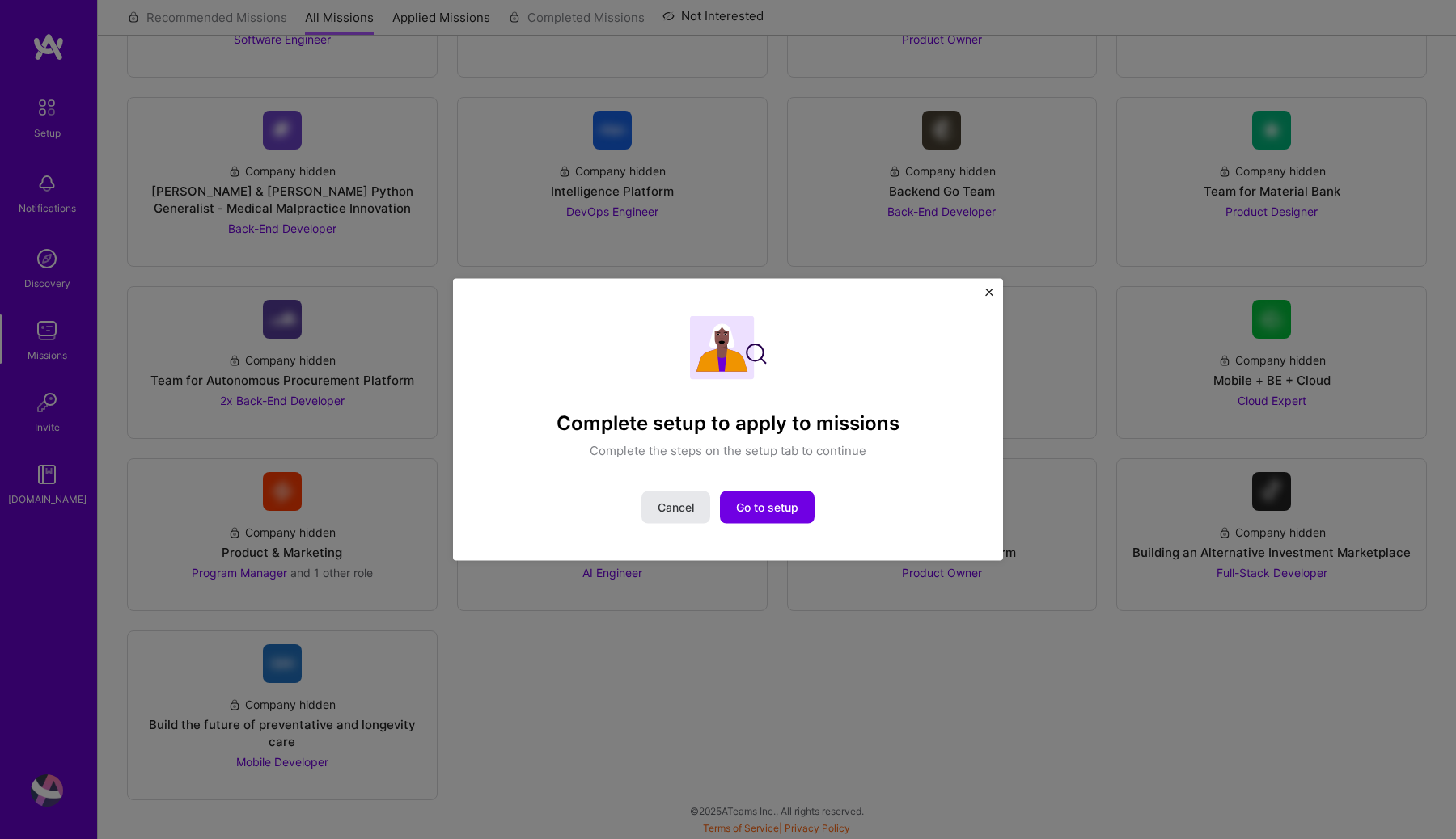
click at [652, 506] on button "Cancel" at bounding box center [676, 507] width 69 height 32
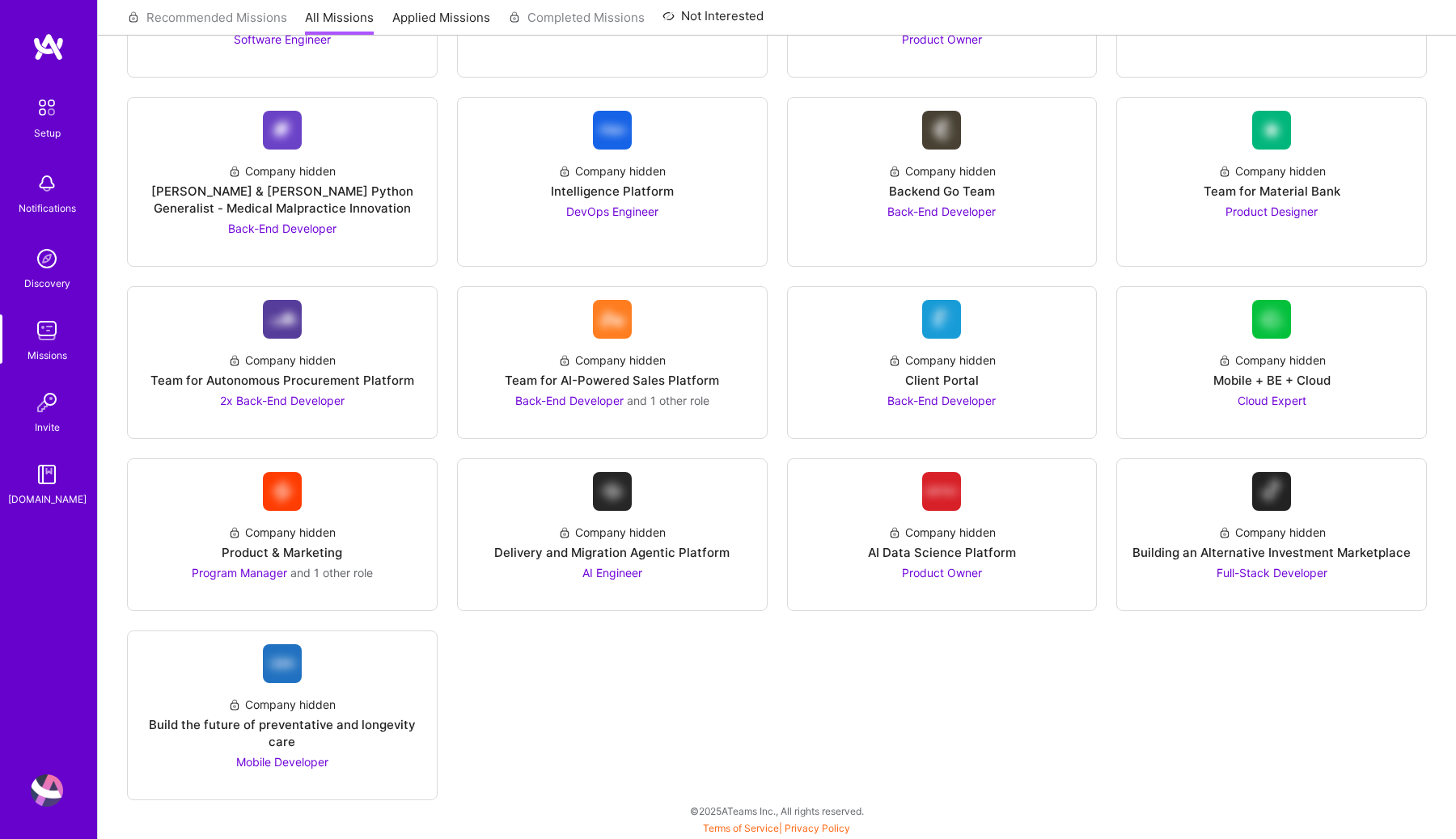
click at [69, 339] on link "Missions" at bounding box center [47, 339] width 101 height 49
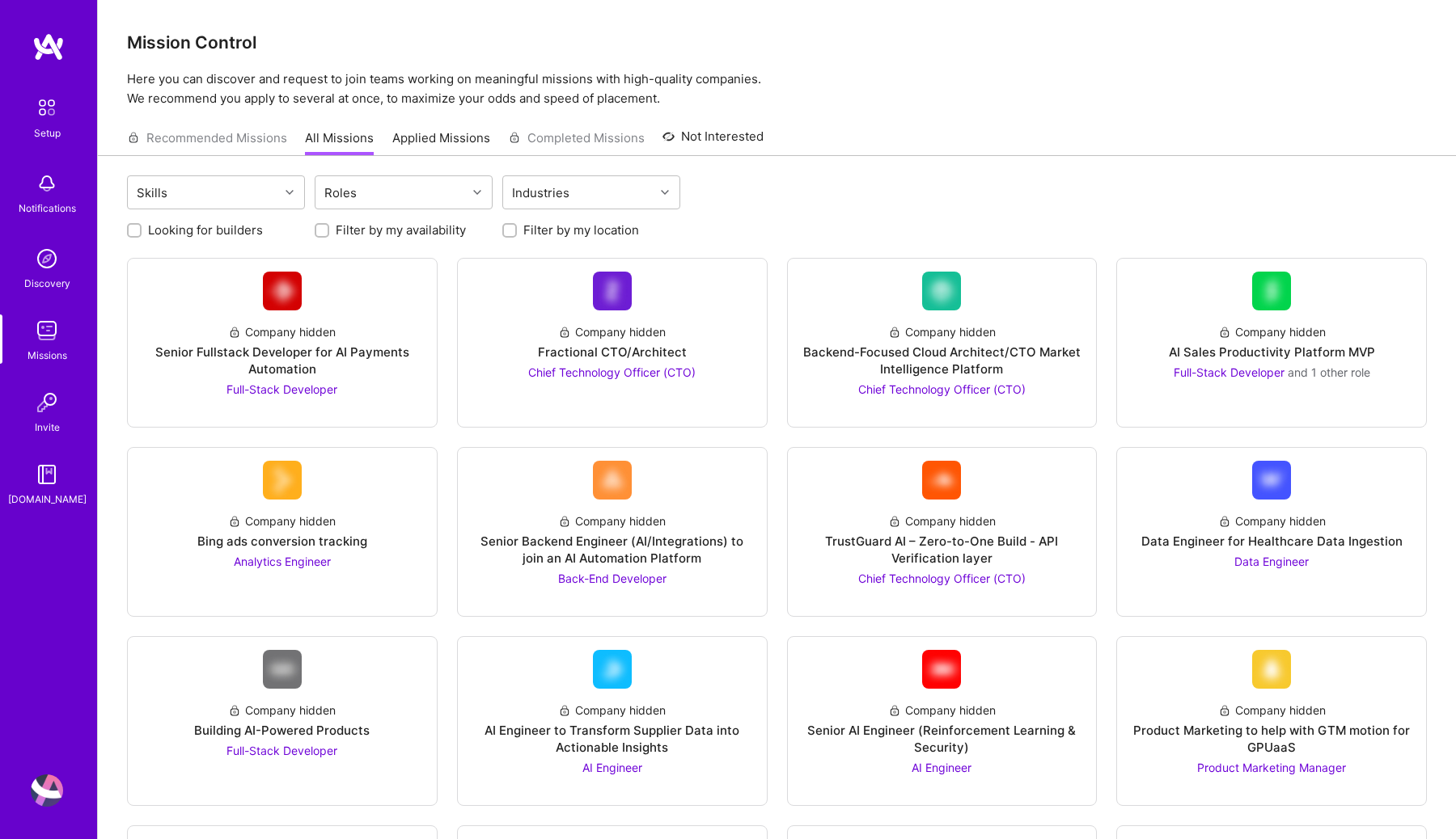
click at [52, 286] on div "Discovery" at bounding box center [47, 283] width 46 height 17
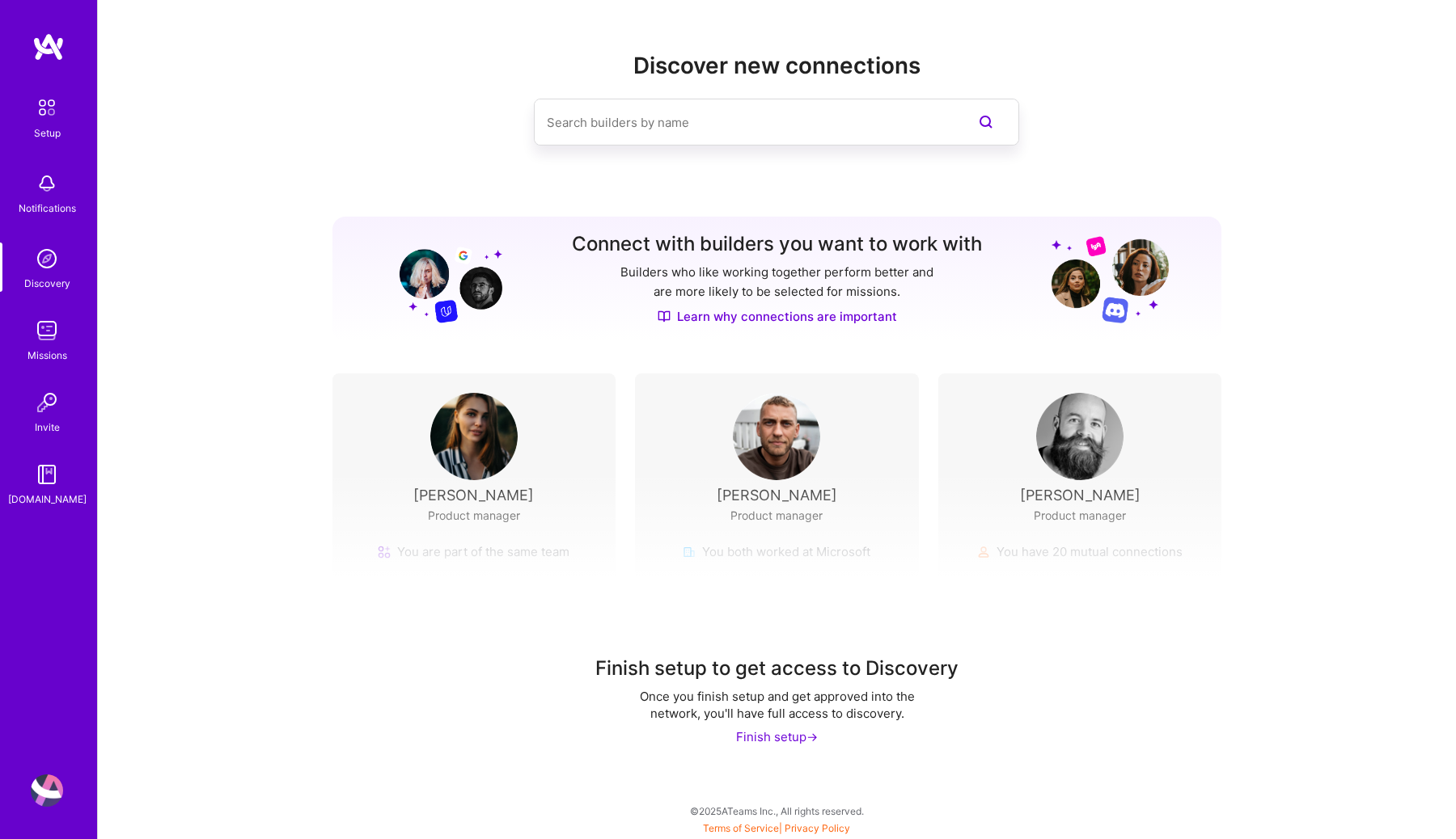
click at [53, 196] on img at bounding box center [47, 183] width 32 height 32
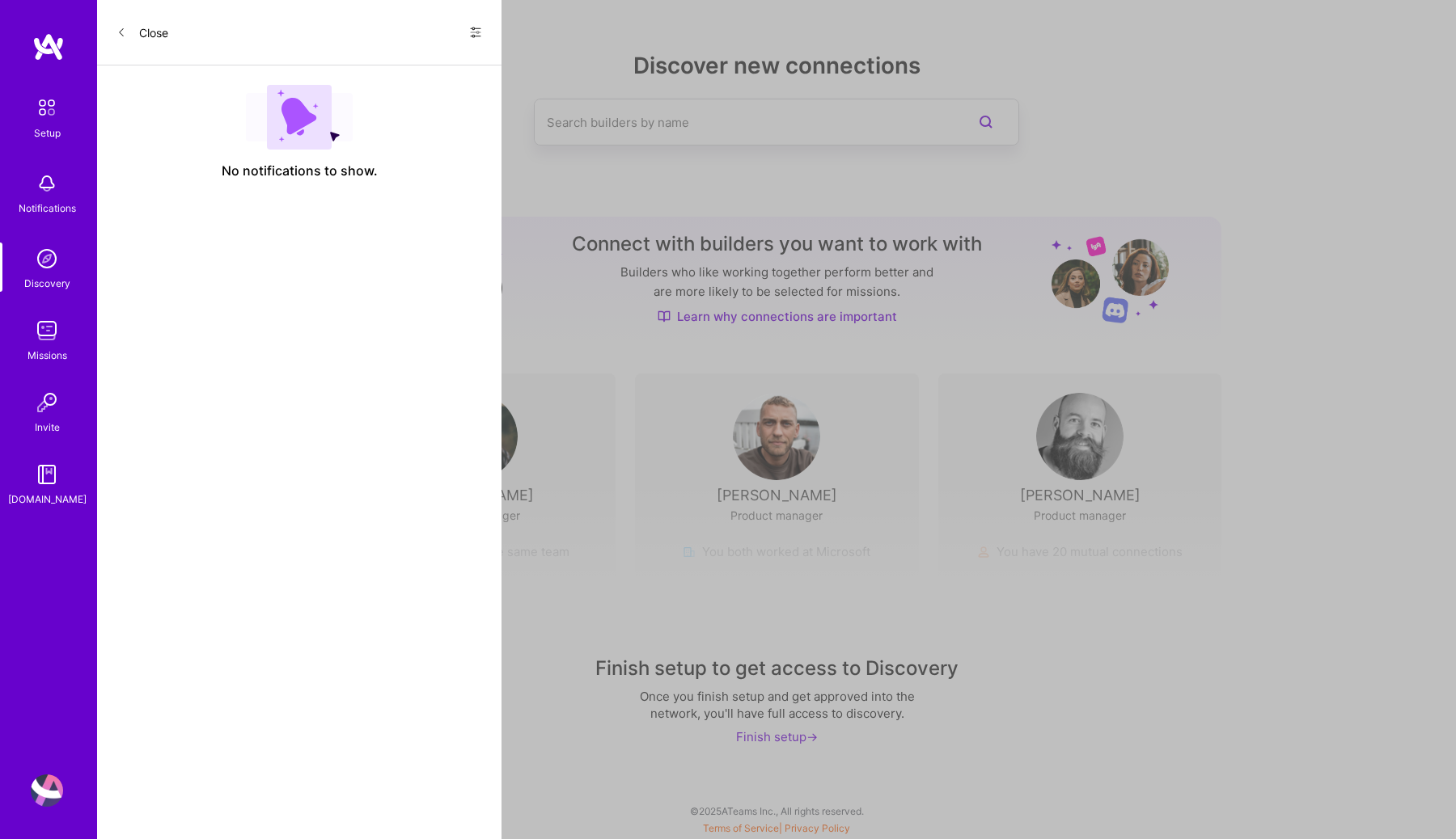
click at [52, 140] on div "Setup" at bounding box center [47, 133] width 27 height 17
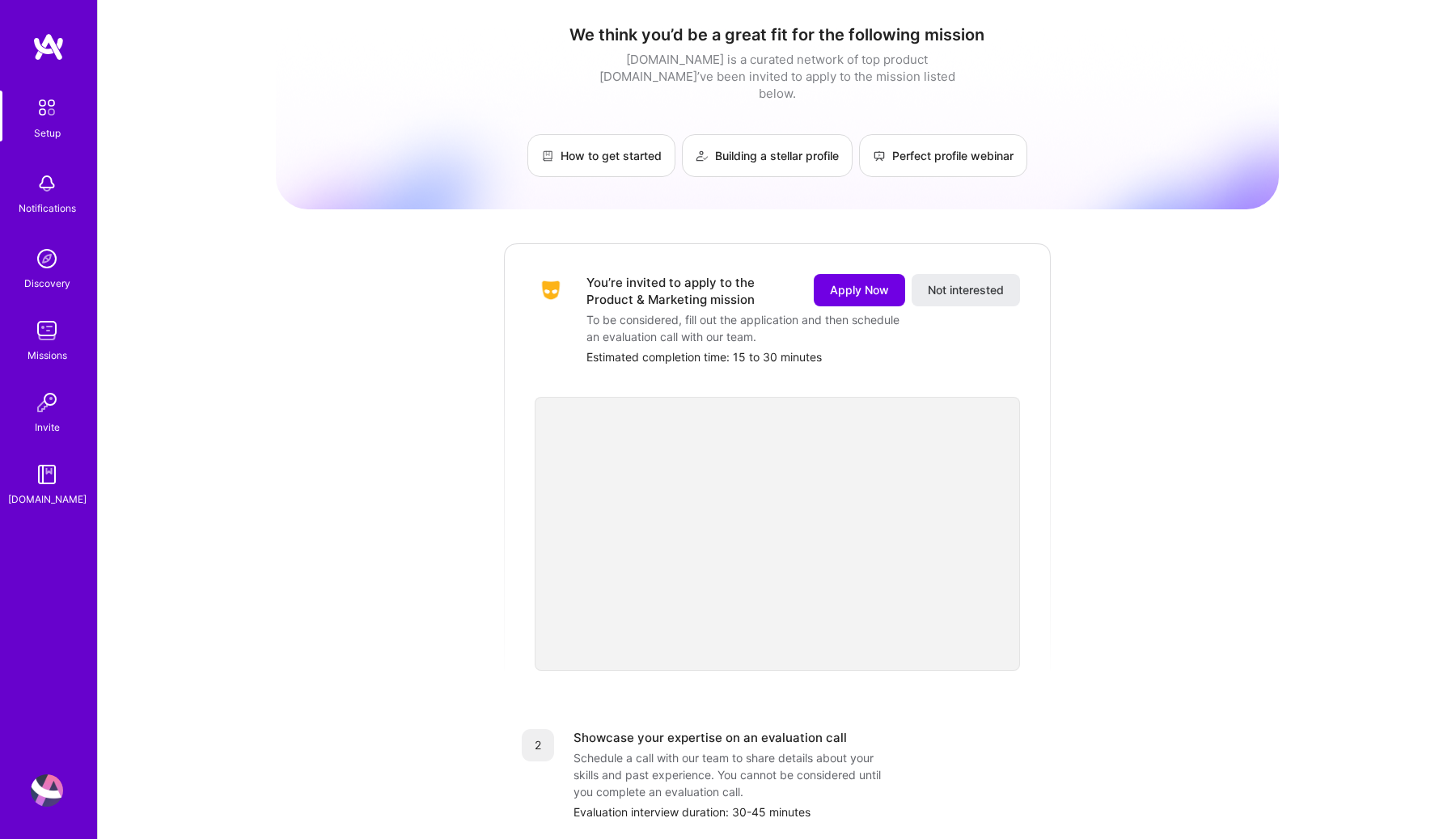
click at [673, 312] on div "To be considered, fill out the application and then schedule an evaluation call…" at bounding box center [748, 328] width 323 height 34
click at [652, 285] on div "You’re invited to apply to the Product & Marketing mission" at bounding box center [691, 291] width 208 height 34
click at [839, 282] on span "Apply Now" at bounding box center [858, 290] width 59 height 16
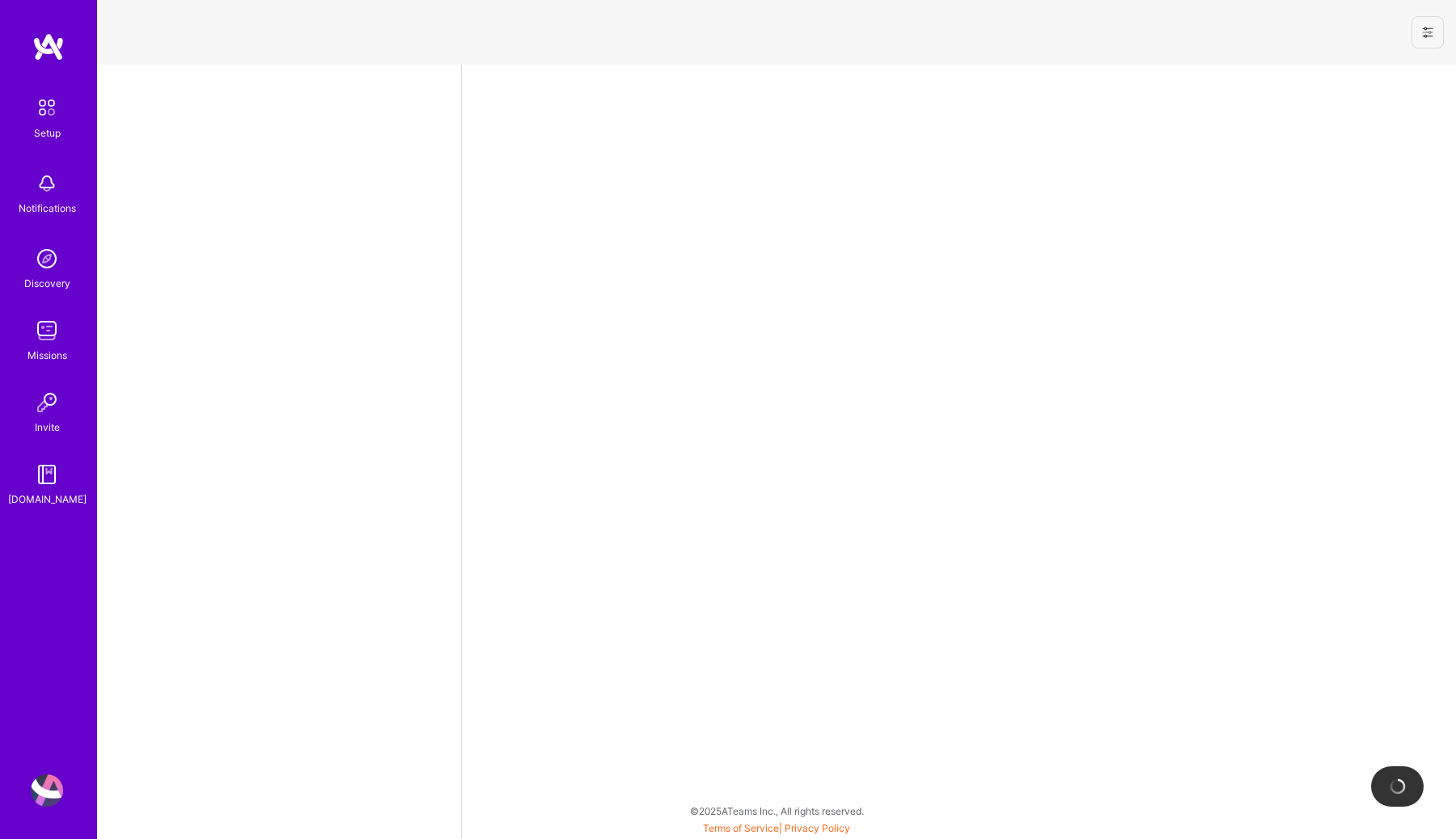
select select "US"
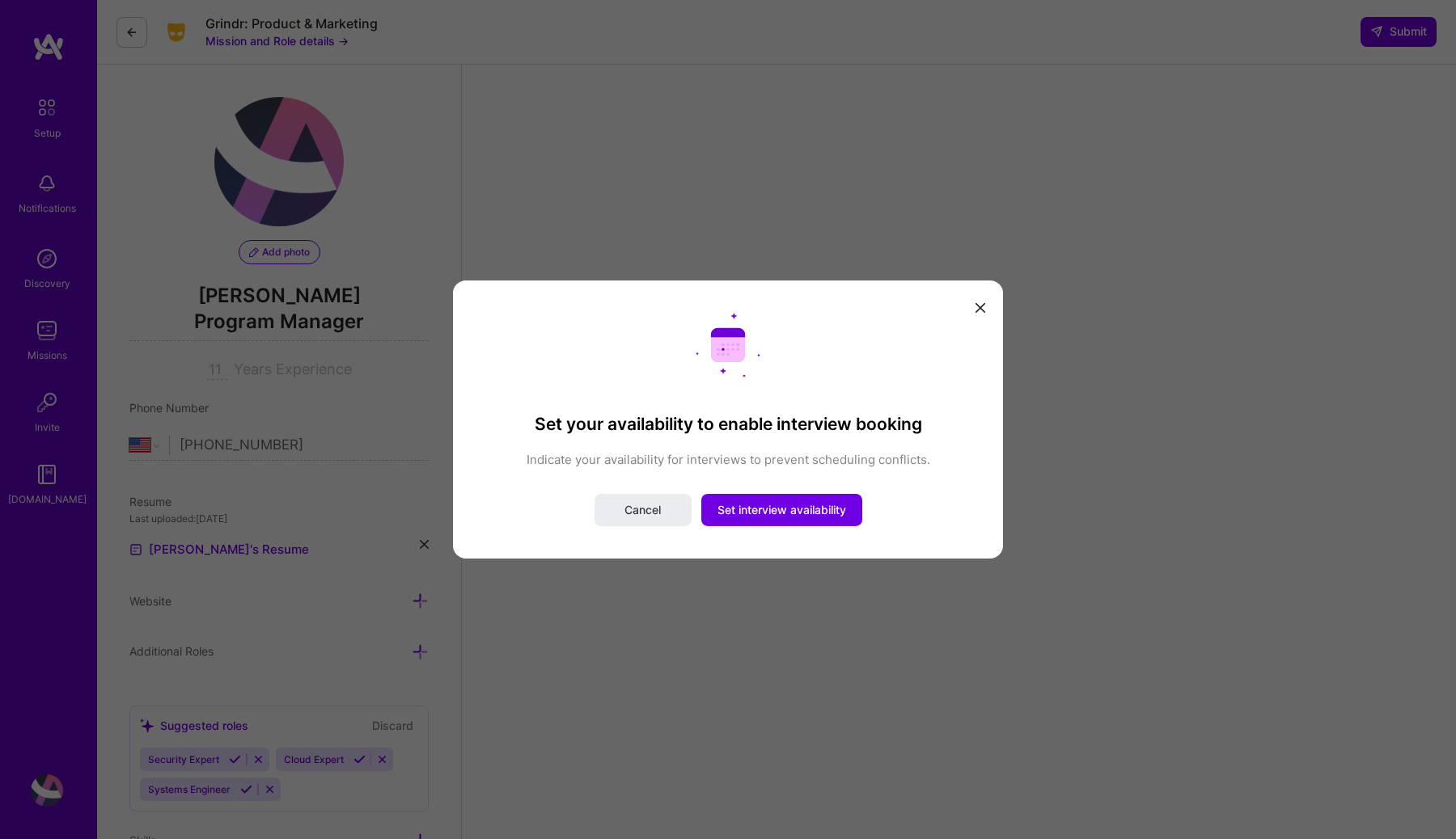
click at [983, 306] on icon "modal" at bounding box center [981, 308] width 10 height 10
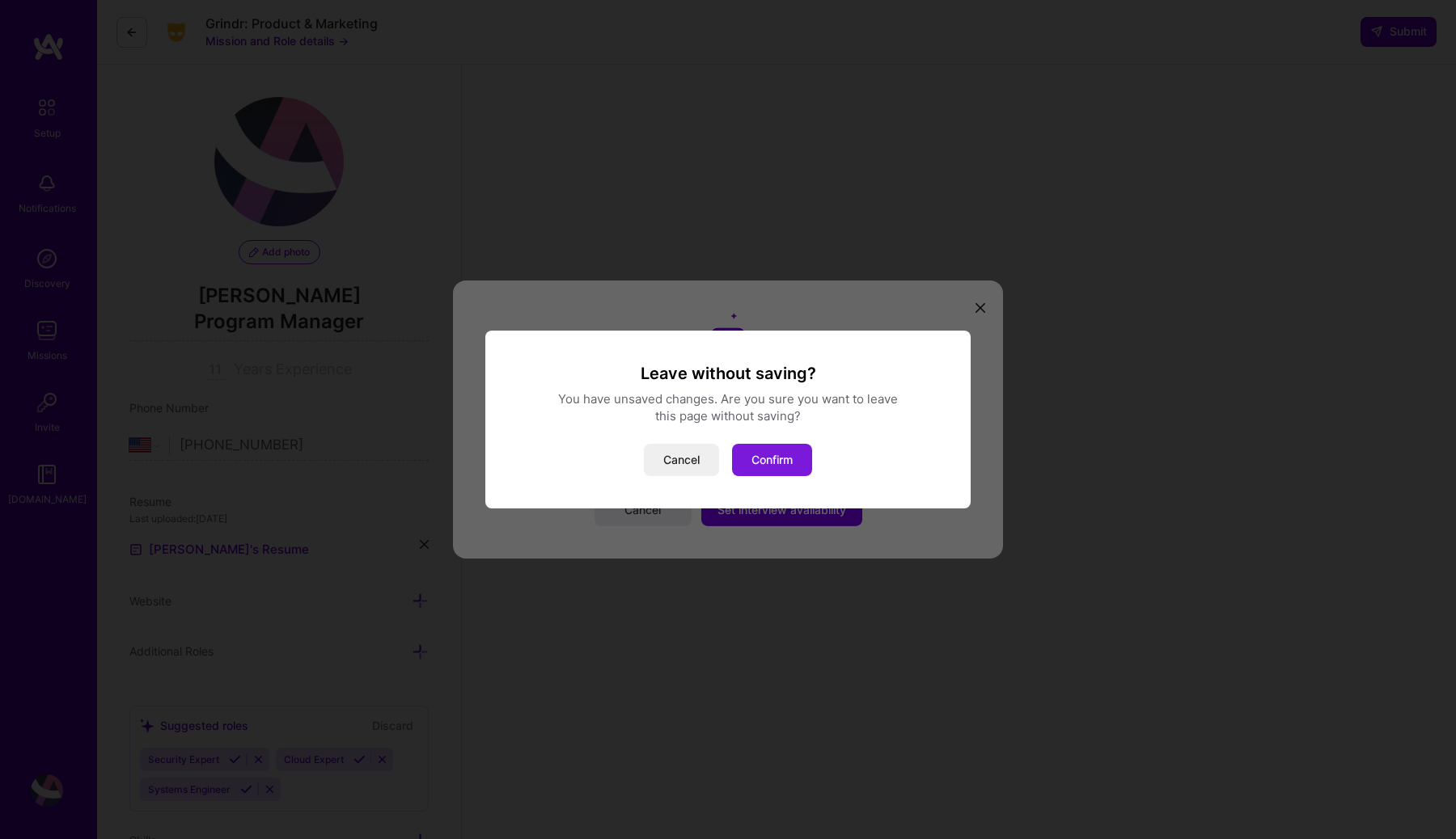
click at [779, 464] on button "Confirm" at bounding box center [772, 459] width 80 height 32
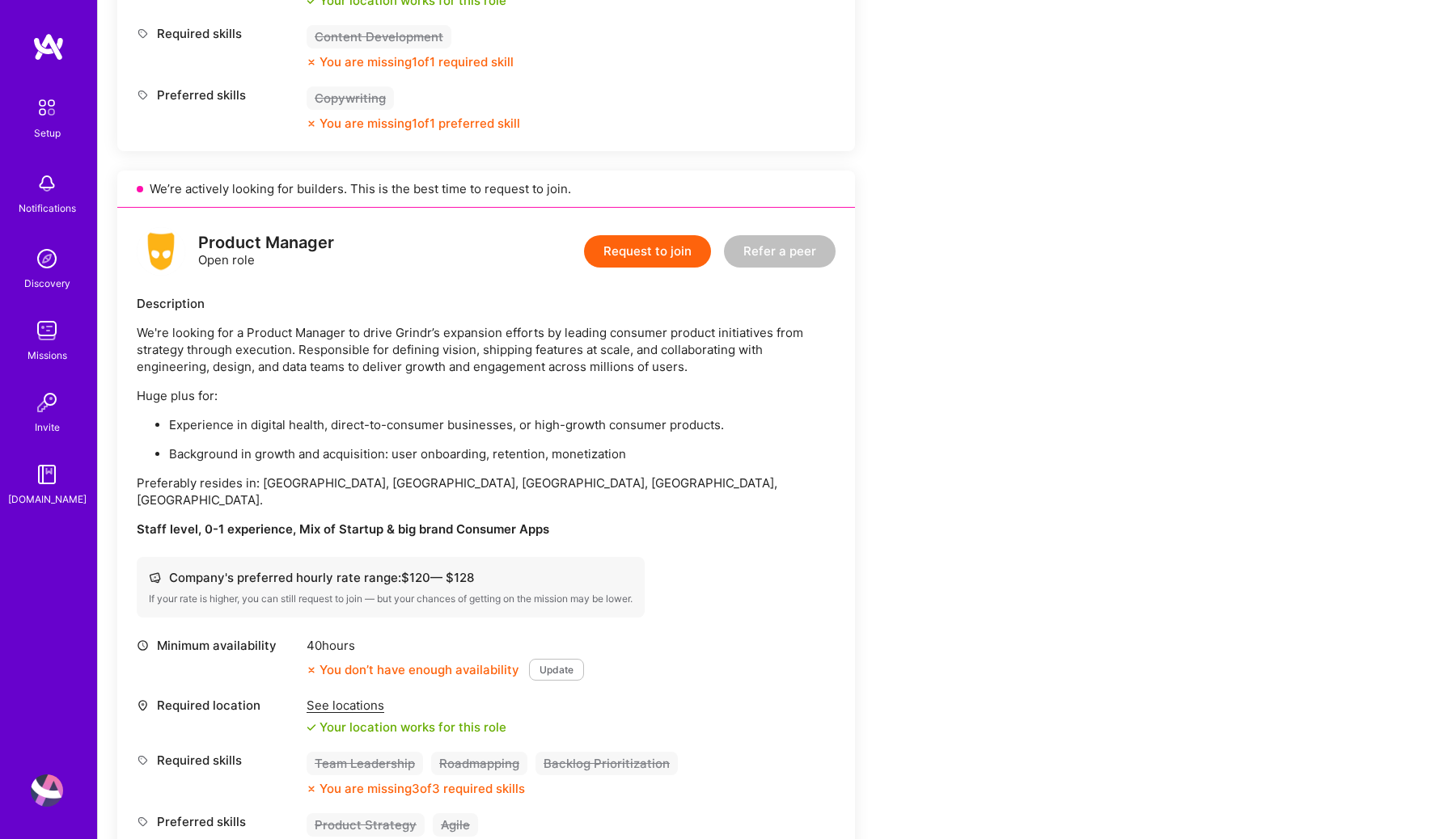
scroll to position [790, 0]
click at [39, 259] on img at bounding box center [47, 258] width 32 height 32
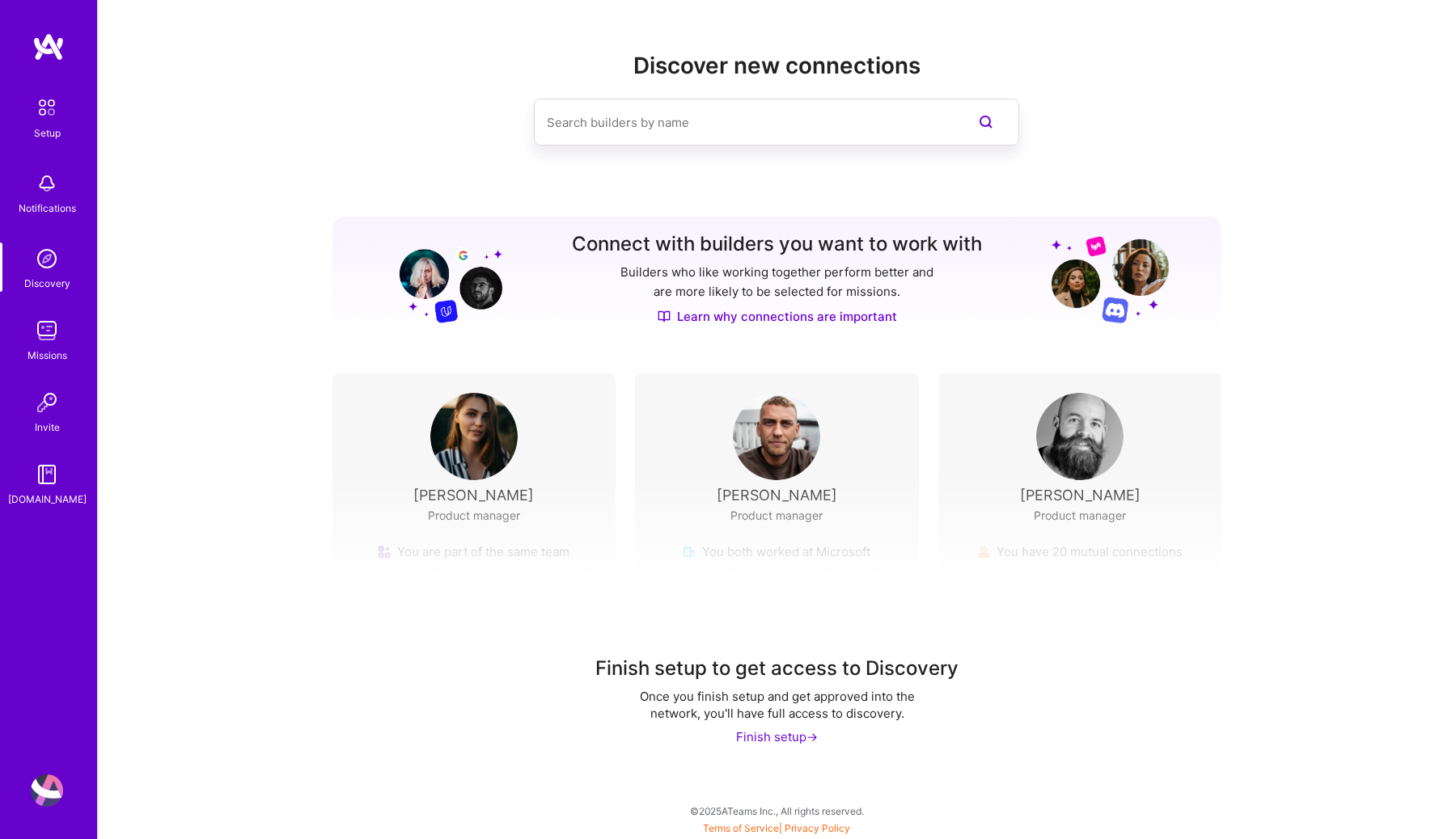
click at [642, 109] on input at bounding box center [744, 123] width 395 height 42
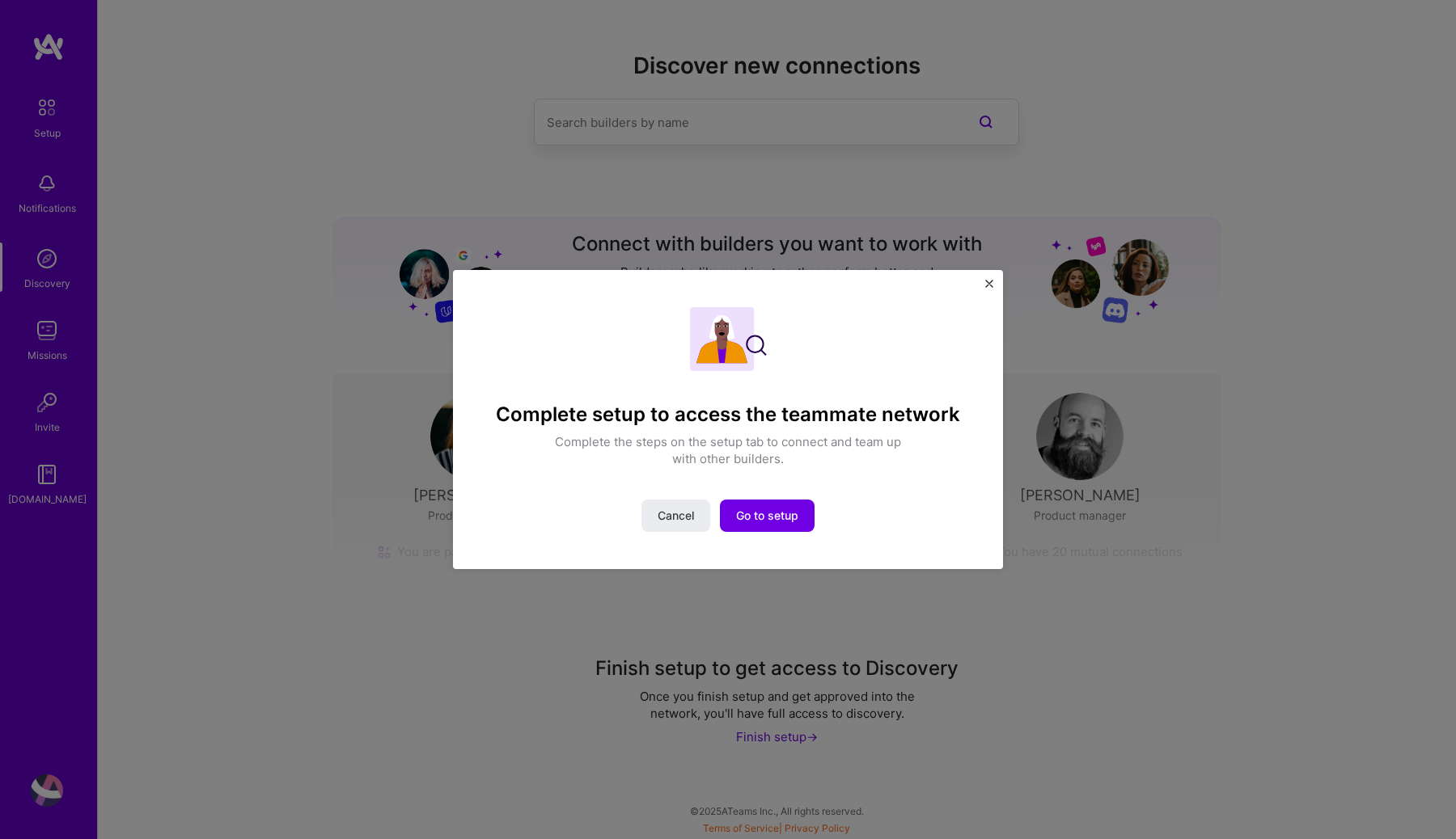
click at [988, 286] on img "Close" at bounding box center [989, 284] width 8 height 8
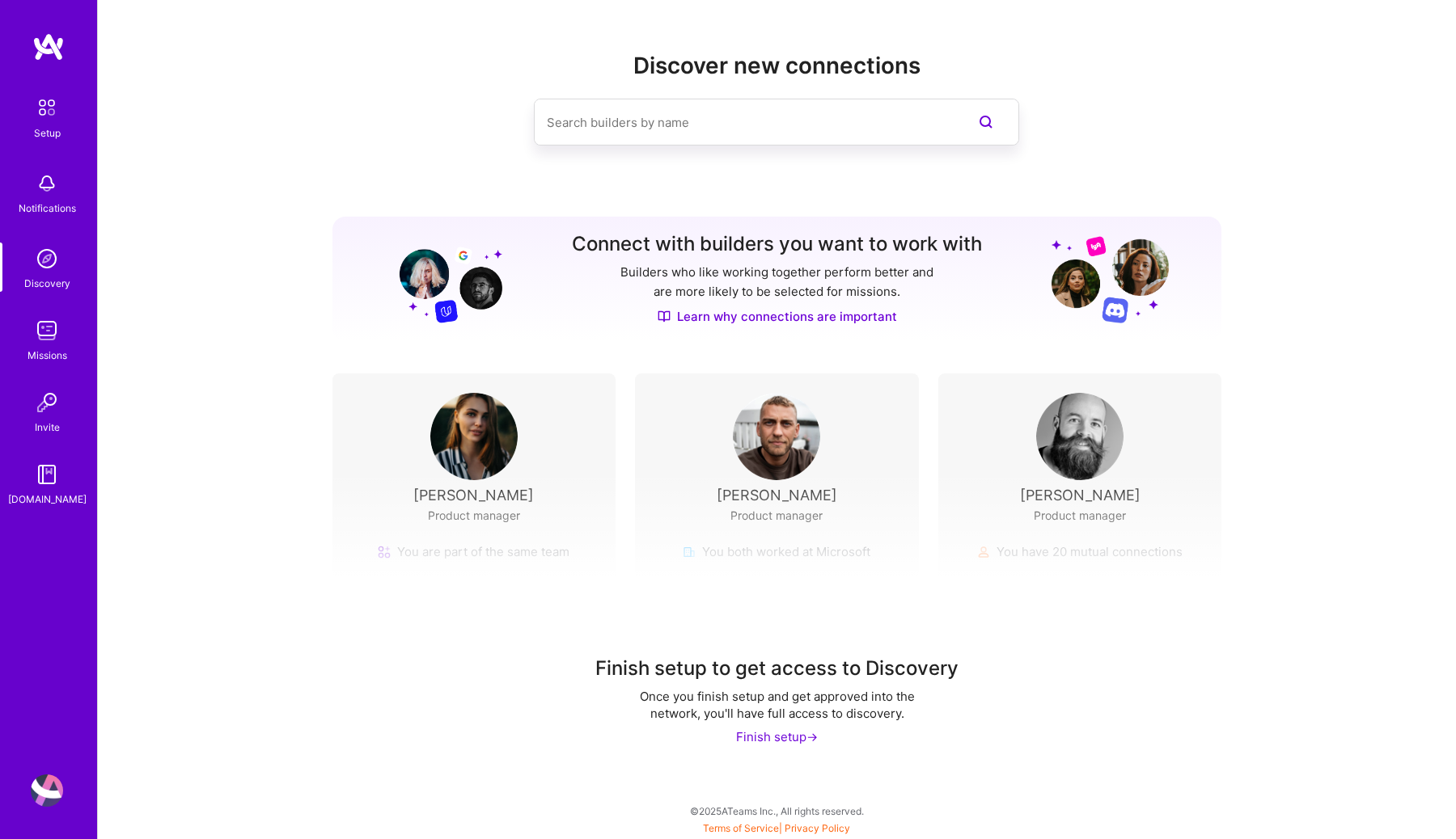
click at [42, 309] on div "Setup Notifications Discovery Missions Invite [DOMAIN_NAME]" at bounding box center [48, 299] width 97 height 417
click at [45, 342] on img at bounding box center [47, 331] width 32 height 32
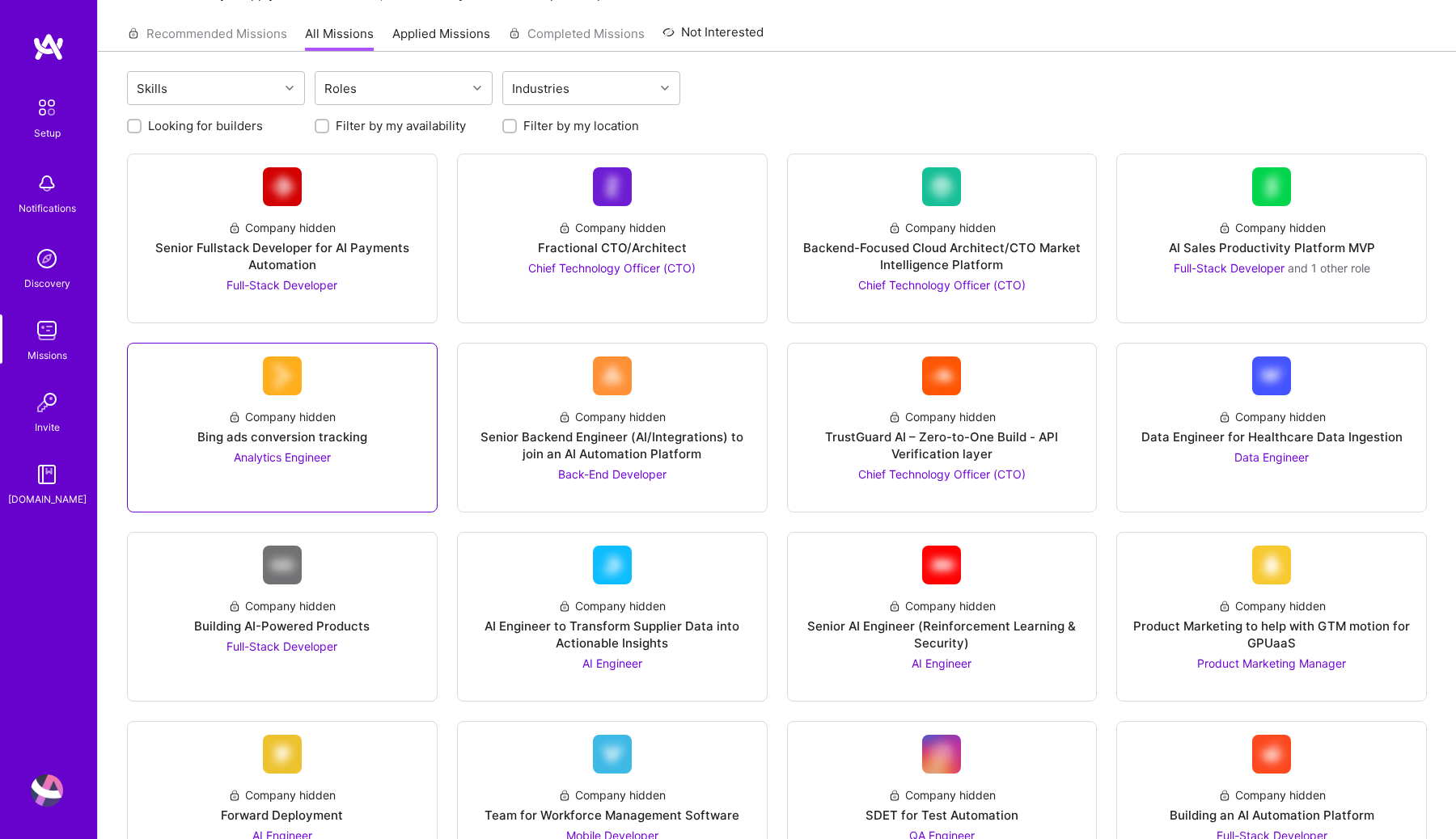
scroll to position [105, 0]
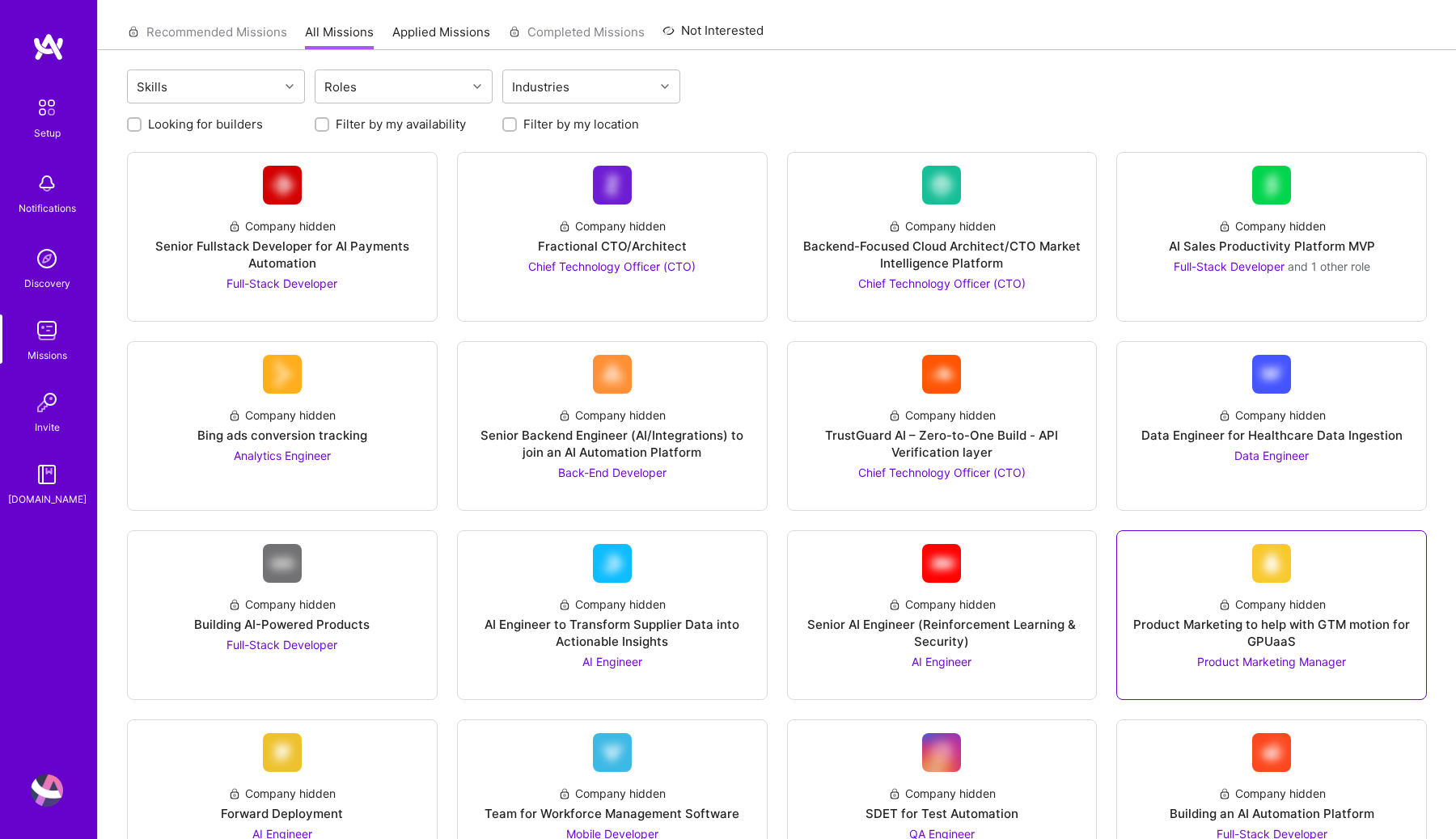
click at [1230, 660] on span "Product Marketing Manager" at bounding box center [1271, 661] width 149 height 14
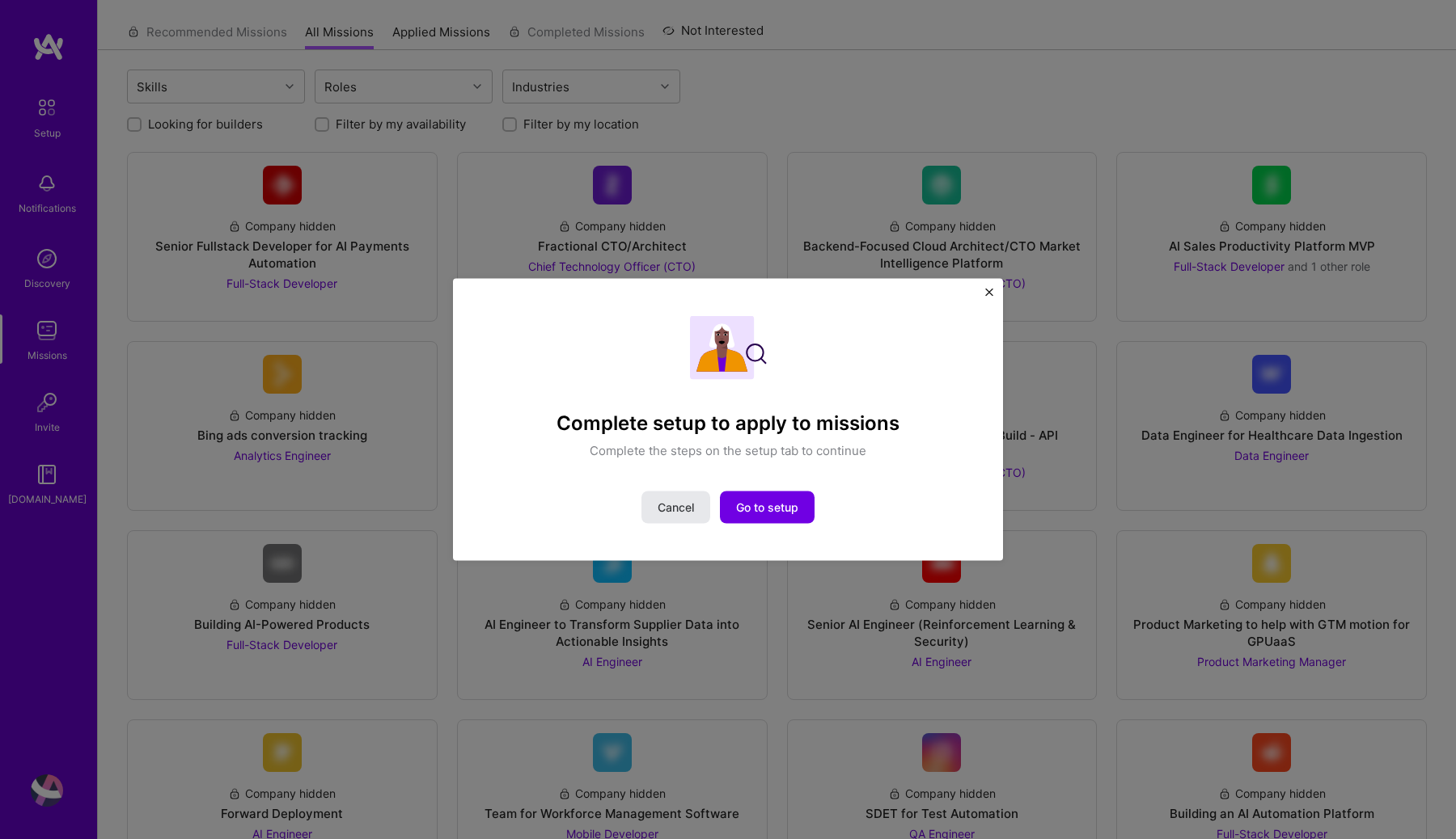
click at [650, 503] on button "Cancel" at bounding box center [676, 507] width 69 height 32
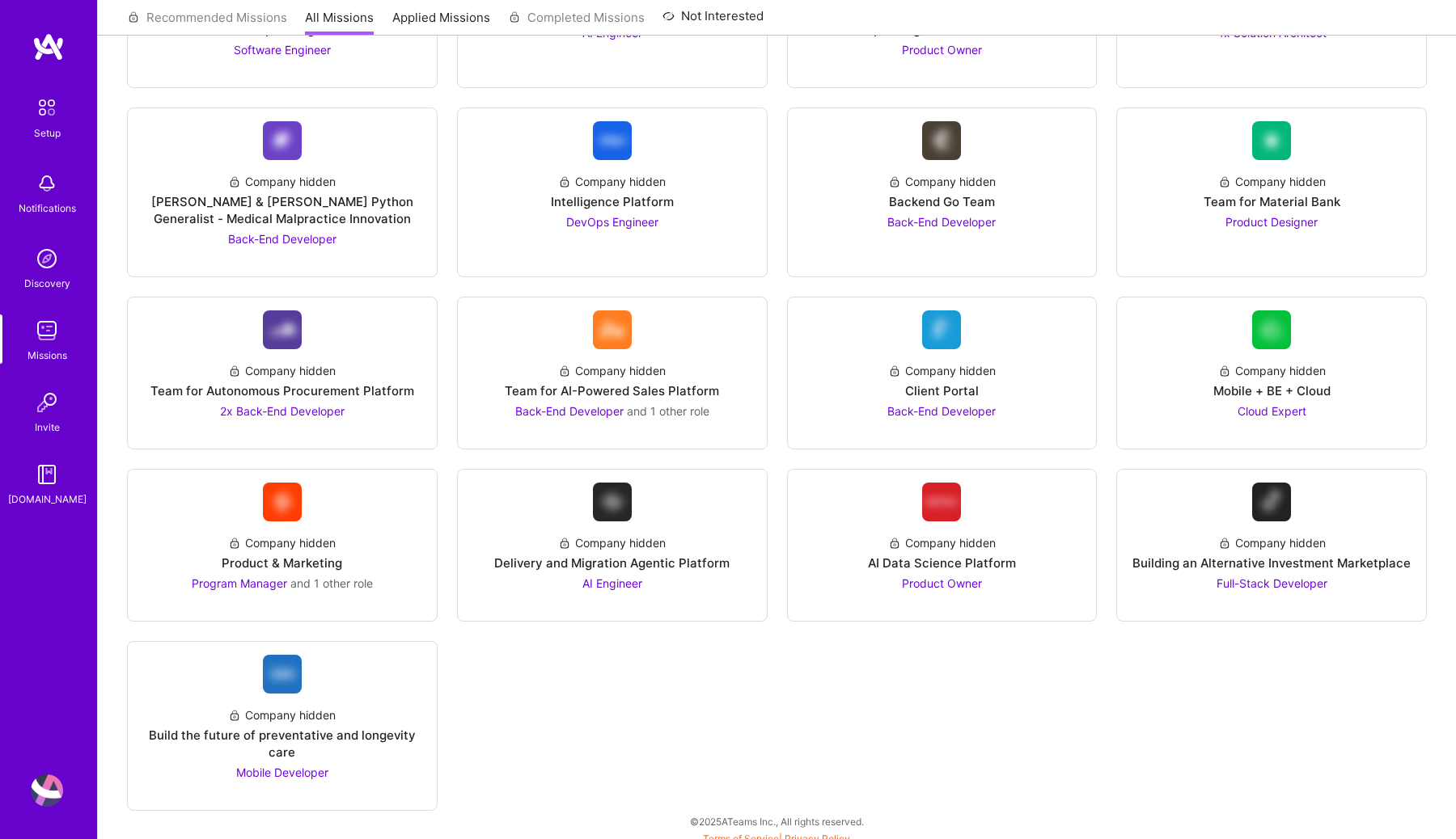
scroll to position [2035, 0]
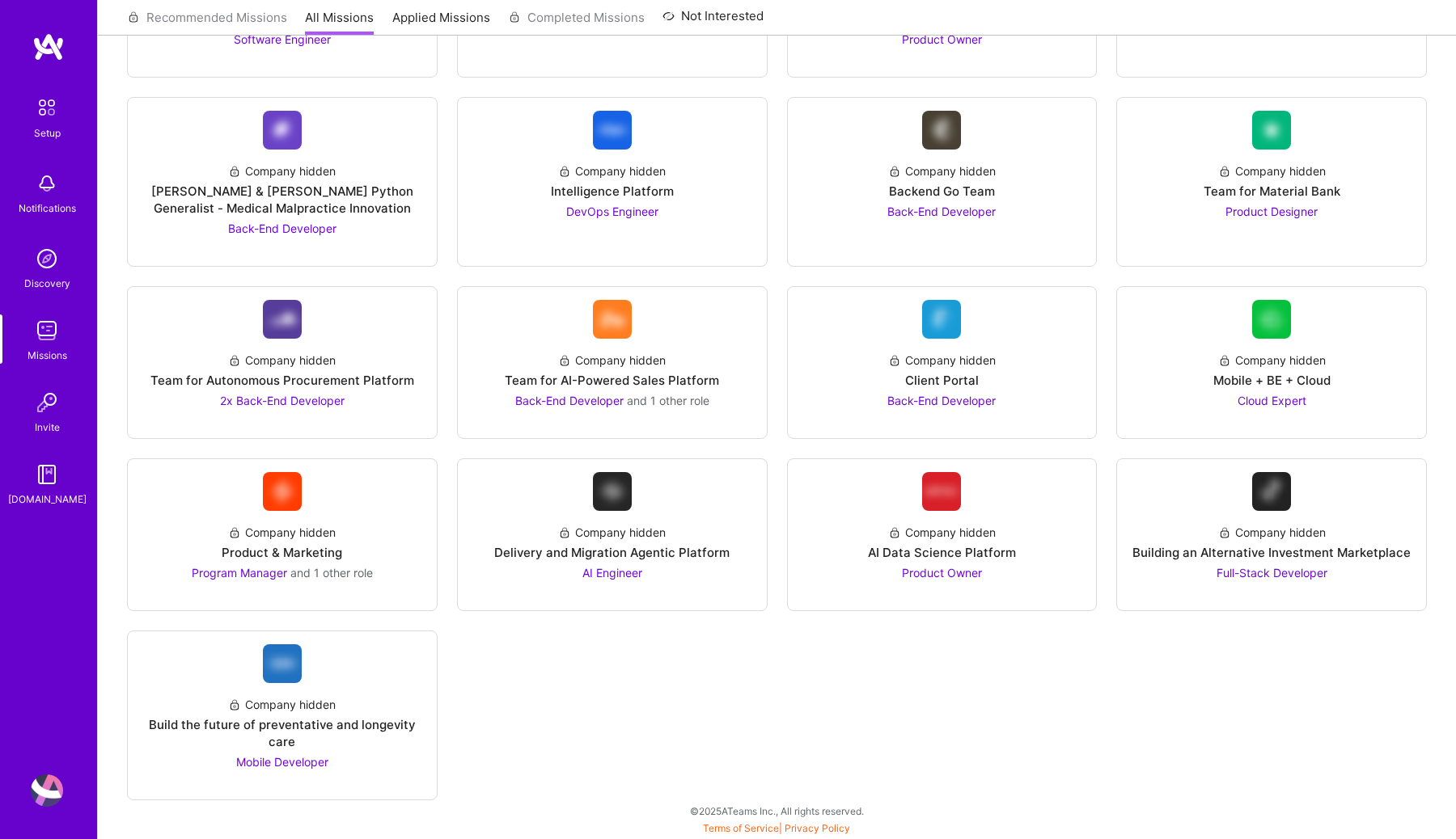
click at [49, 65] on div "Setup Notifications Discovery Missions Invite [DOMAIN_NAME]" at bounding box center [48, 392] width 97 height 719
click at [48, 39] on img at bounding box center [48, 47] width 32 height 29
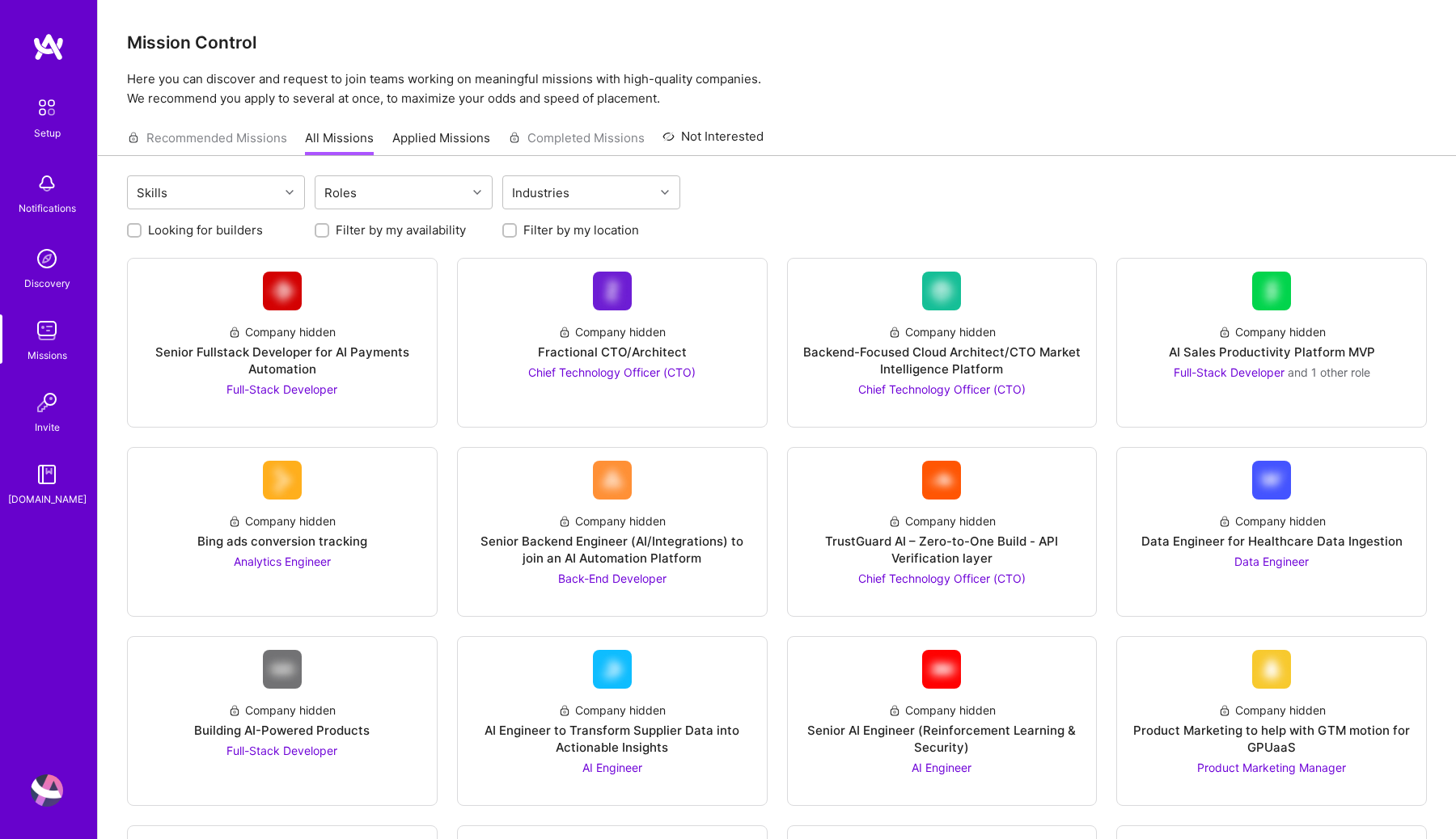
click at [247, 145] on div "Recommended Missions All Missions Applied Missions Completed Missions Not Inter…" at bounding box center [445, 138] width 637 height 35
click at [243, 141] on div "Recommended Missions All Missions Applied Missions Completed Missions Not Inter…" at bounding box center [445, 138] width 637 height 35
